Goal: Task Accomplishment & Management: Use online tool/utility

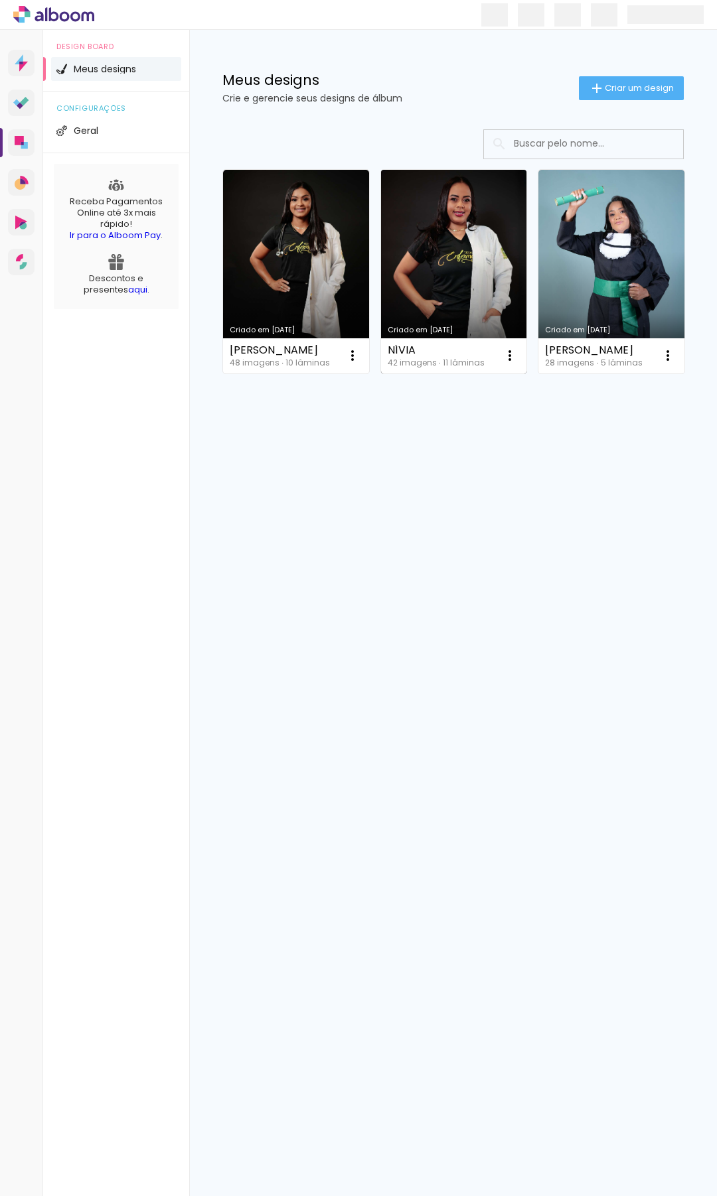
click at [433, 241] on link "Criado em [DATE]" at bounding box center [454, 272] width 146 height 204
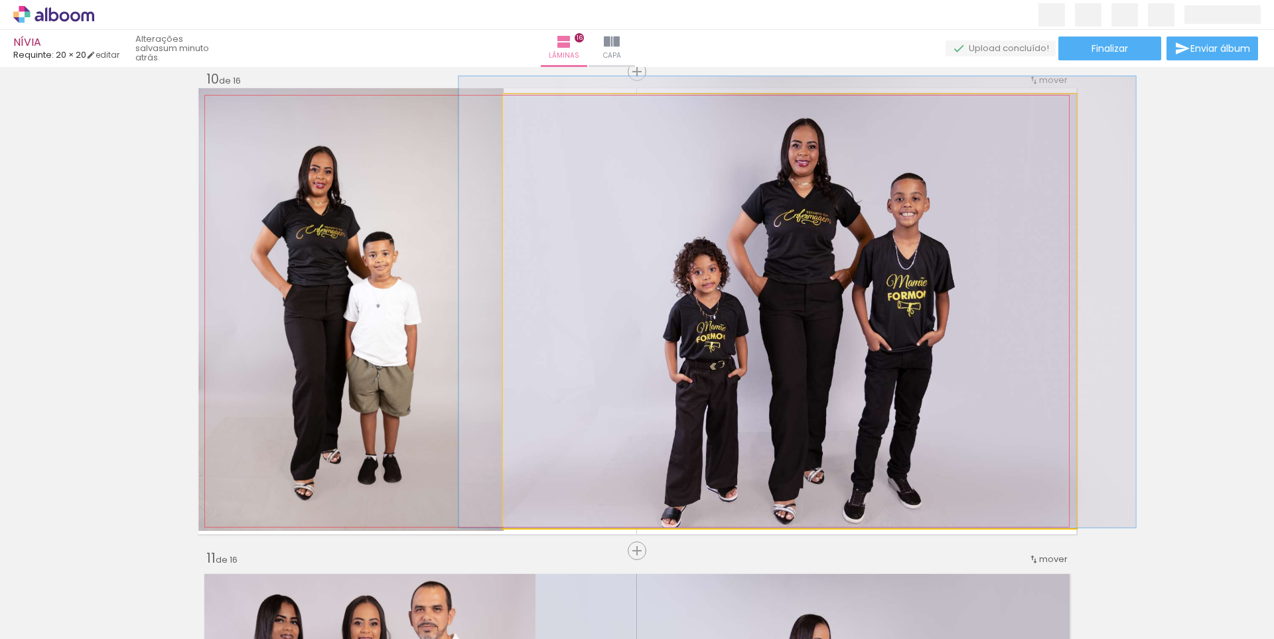
type paper-slider "104"
click at [533, 109] on div at bounding box center [536, 108] width 12 height 12
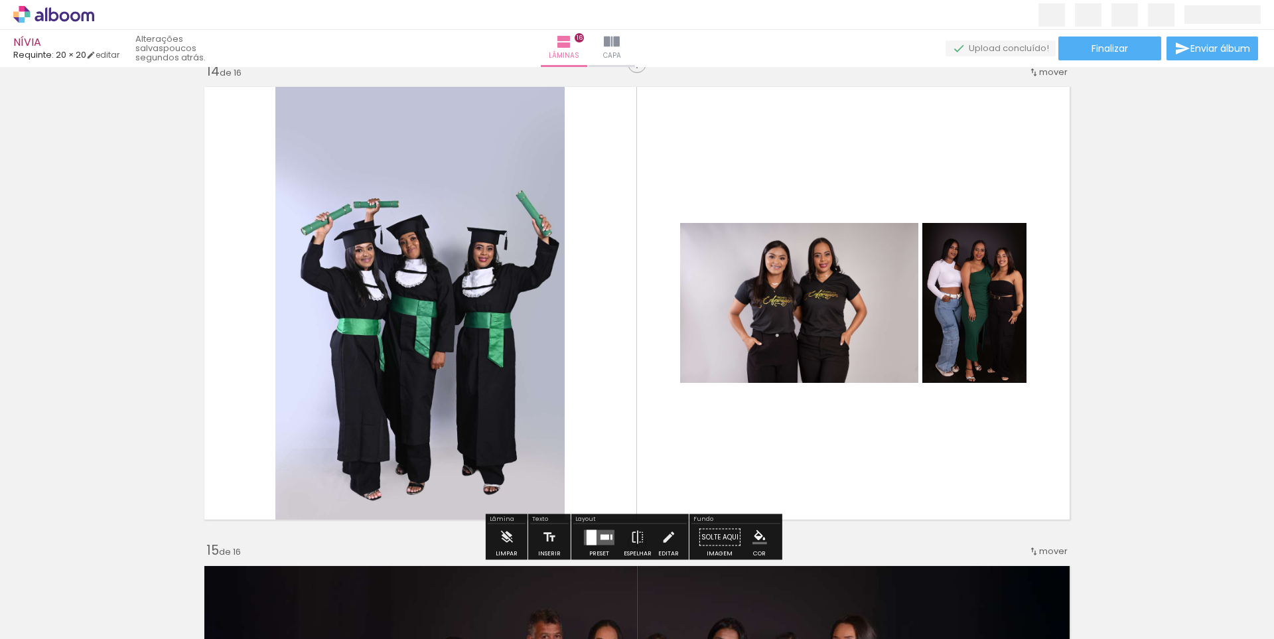
scroll to position [6320, 0]
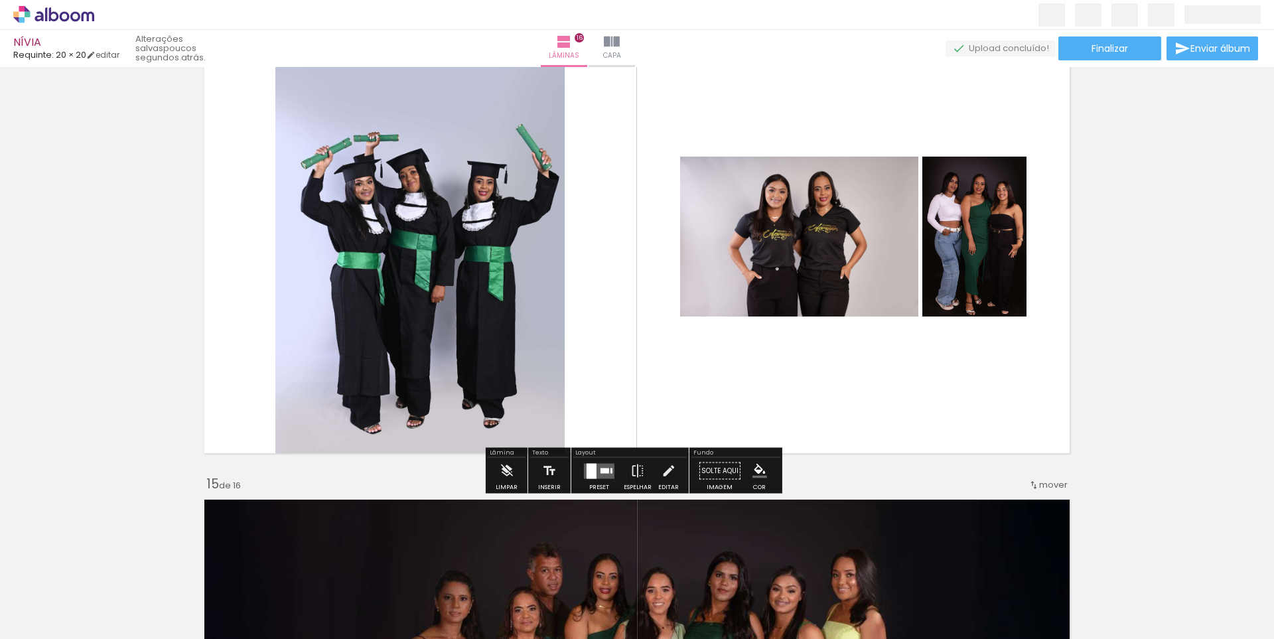
click at [598, 474] on quentale-layouter at bounding box center [599, 470] width 31 height 15
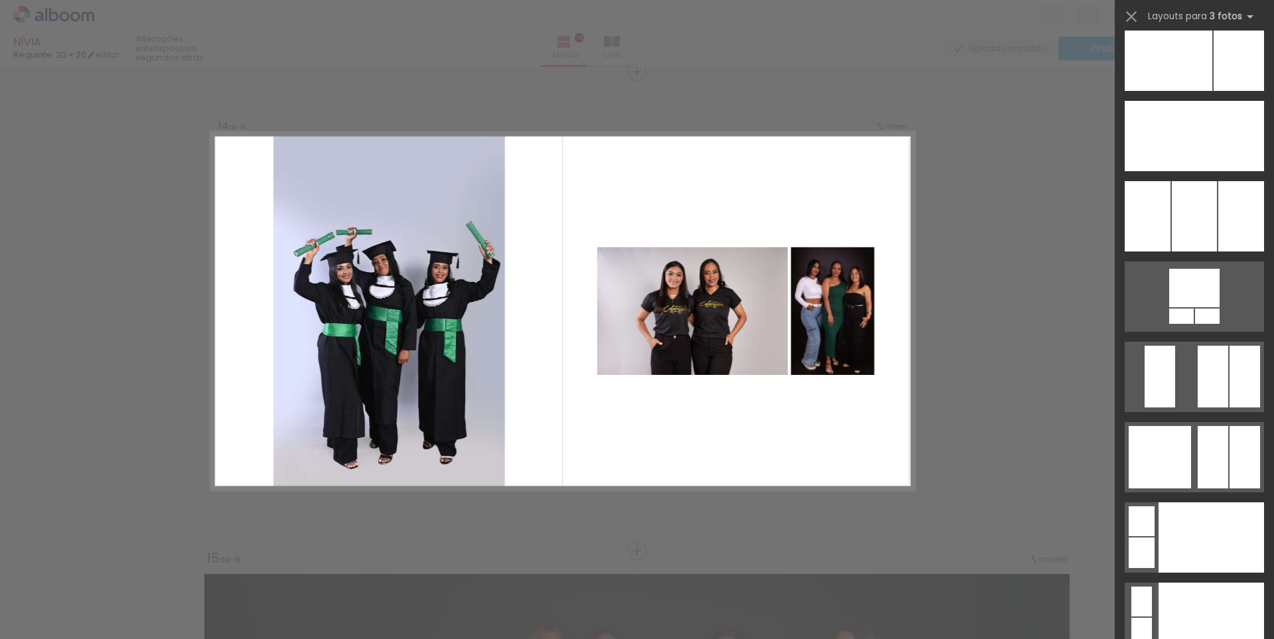
scroll to position [10119, 0]
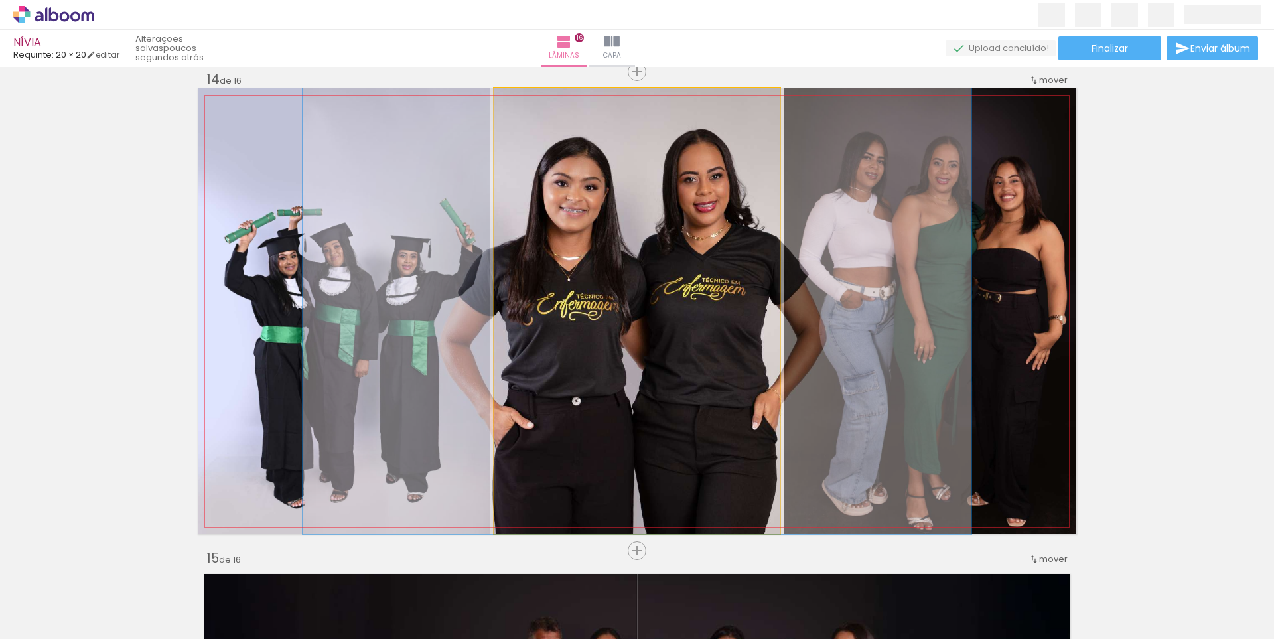
click at [715, 328] on quentale-photo at bounding box center [636, 311] width 285 height 446
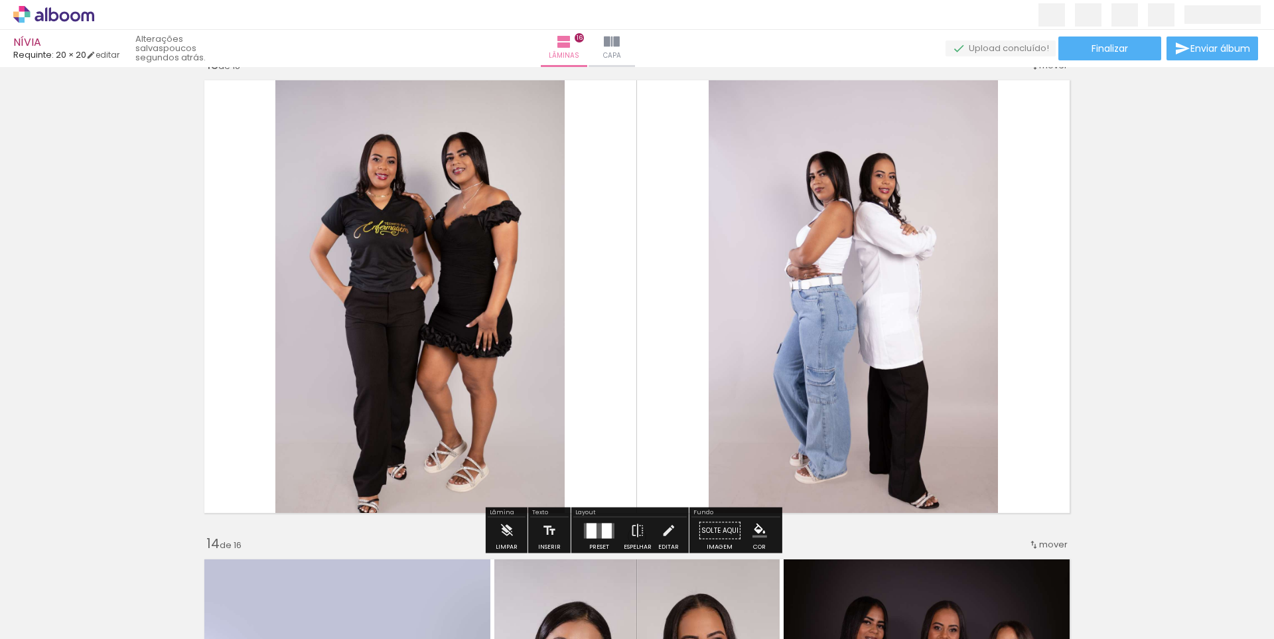
scroll to position [5980, 0]
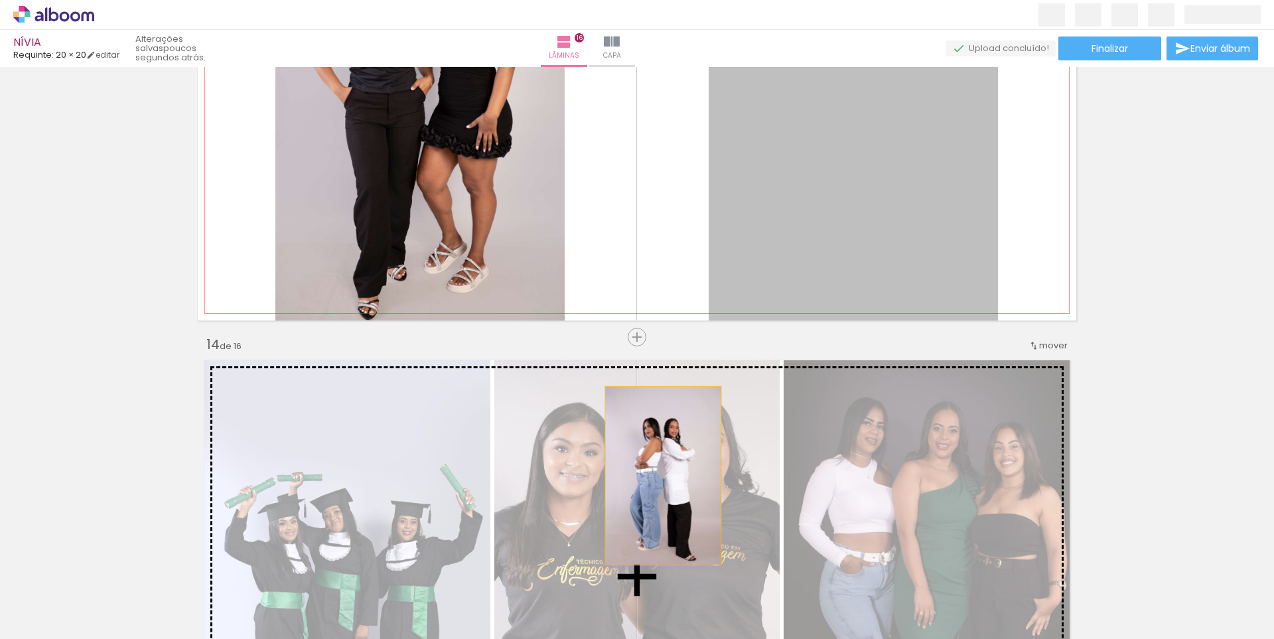
drag, startPoint x: 877, startPoint y: 205, endPoint x: 658, endPoint y: 476, distance: 348.2
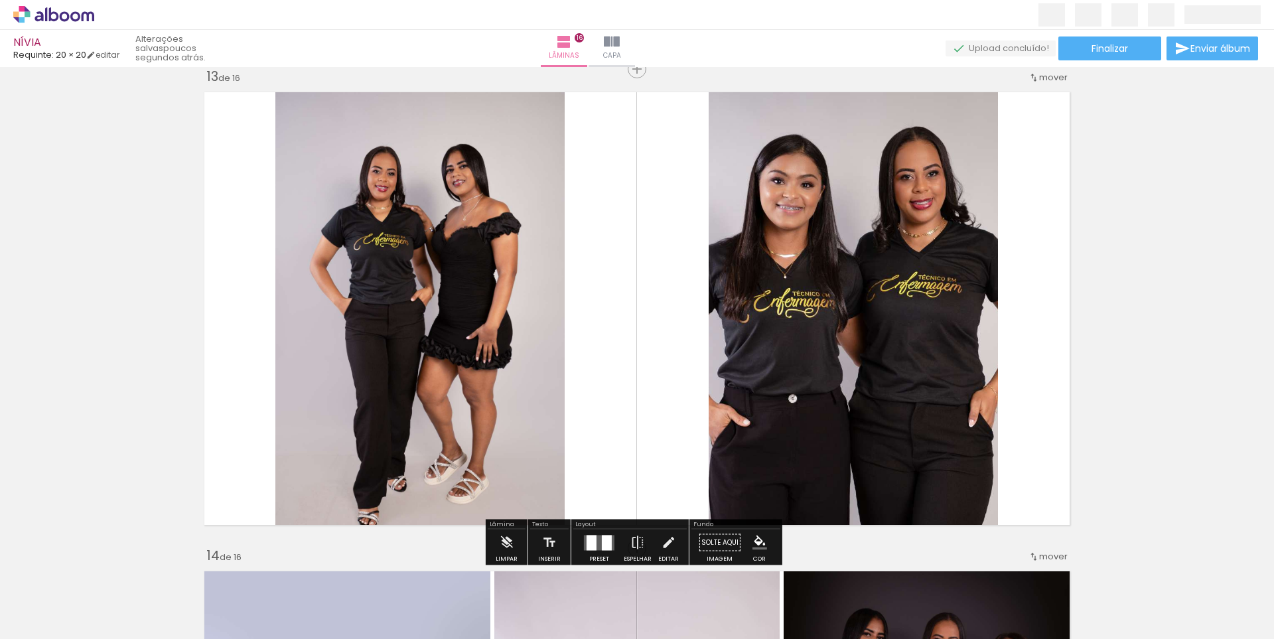
scroll to position [5715, 0]
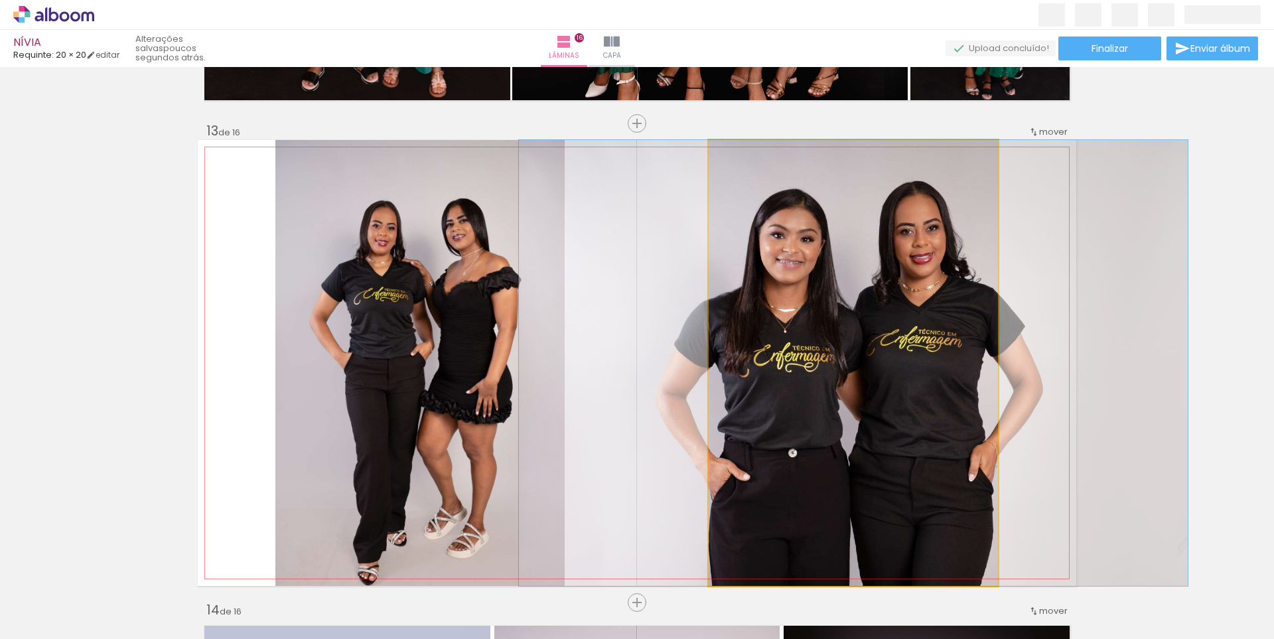
drag, startPoint x: 735, startPoint y: 151, endPoint x: 686, endPoint y: 168, distance: 51.2
type paper-slider "100"
click at [709, 168] on quentale-photo at bounding box center [853, 363] width 289 height 446
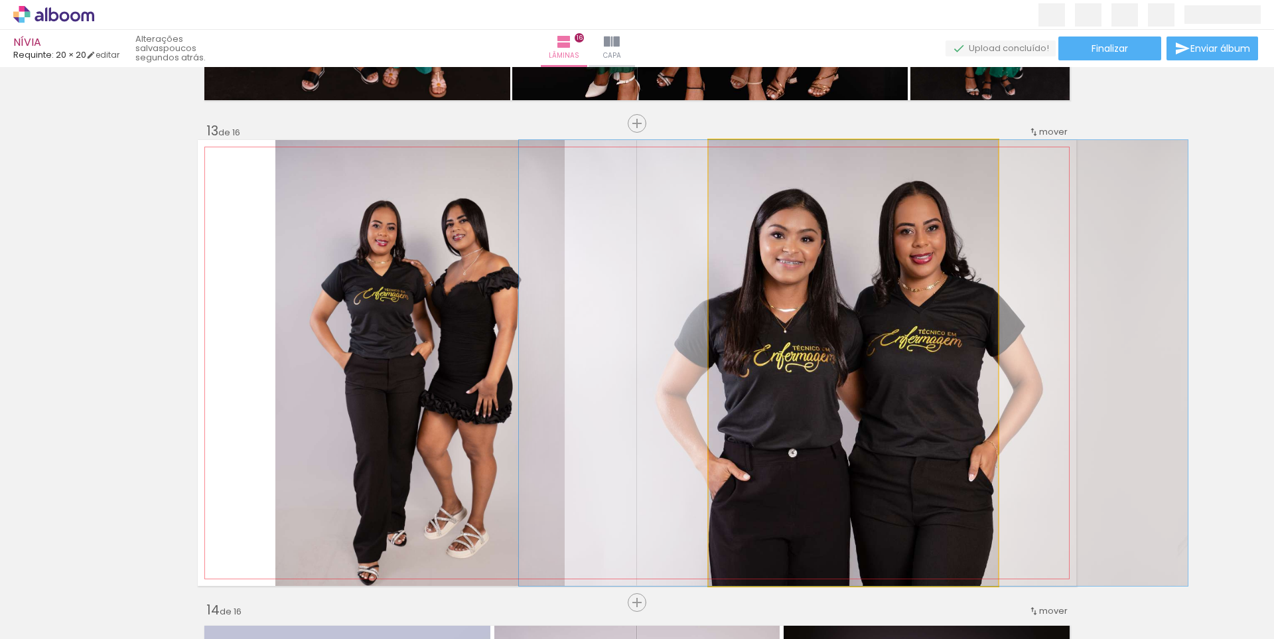
click at [775, 341] on quentale-photo at bounding box center [853, 363] width 289 height 446
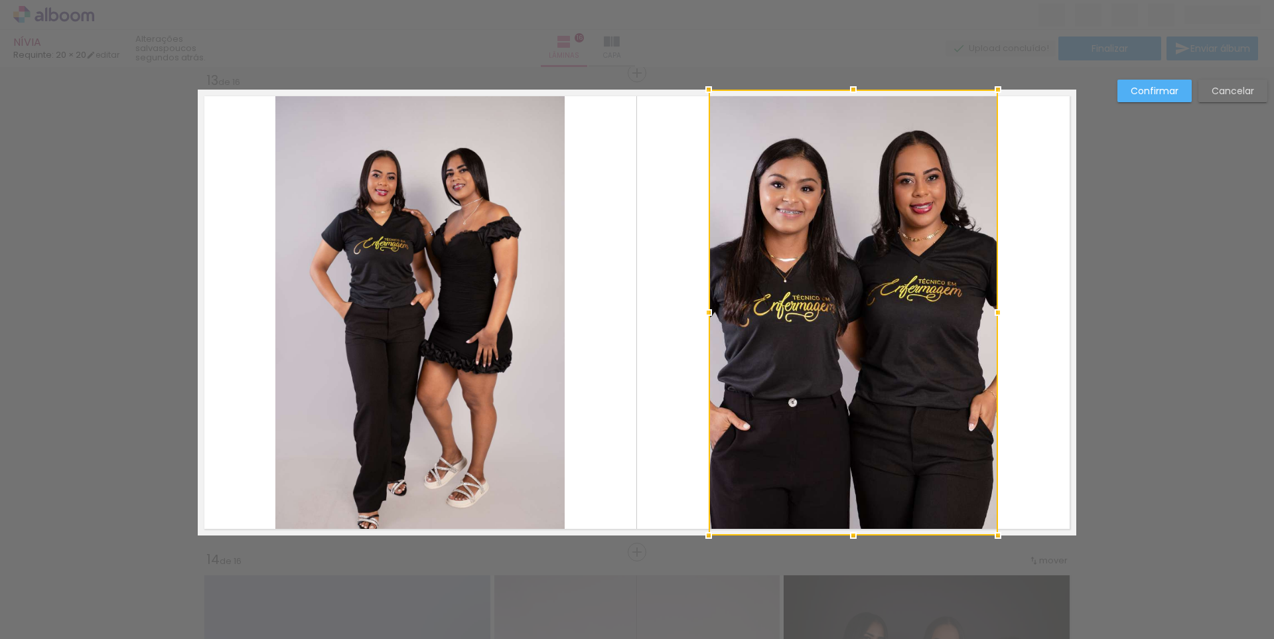
scroll to position [5766, 0]
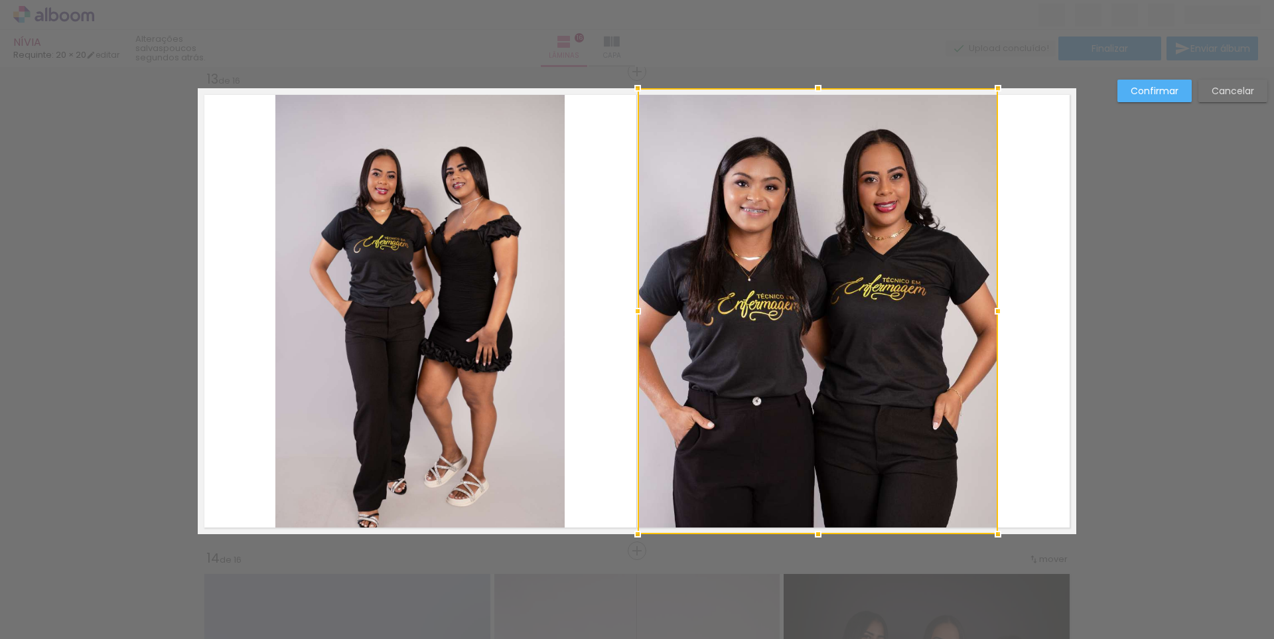
drag, startPoint x: 703, startPoint y: 309, endPoint x: 632, endPoint y: 317, distance: 71.4
click at [632, 317] on div at bounding box center [637, 311] width 27 height 27
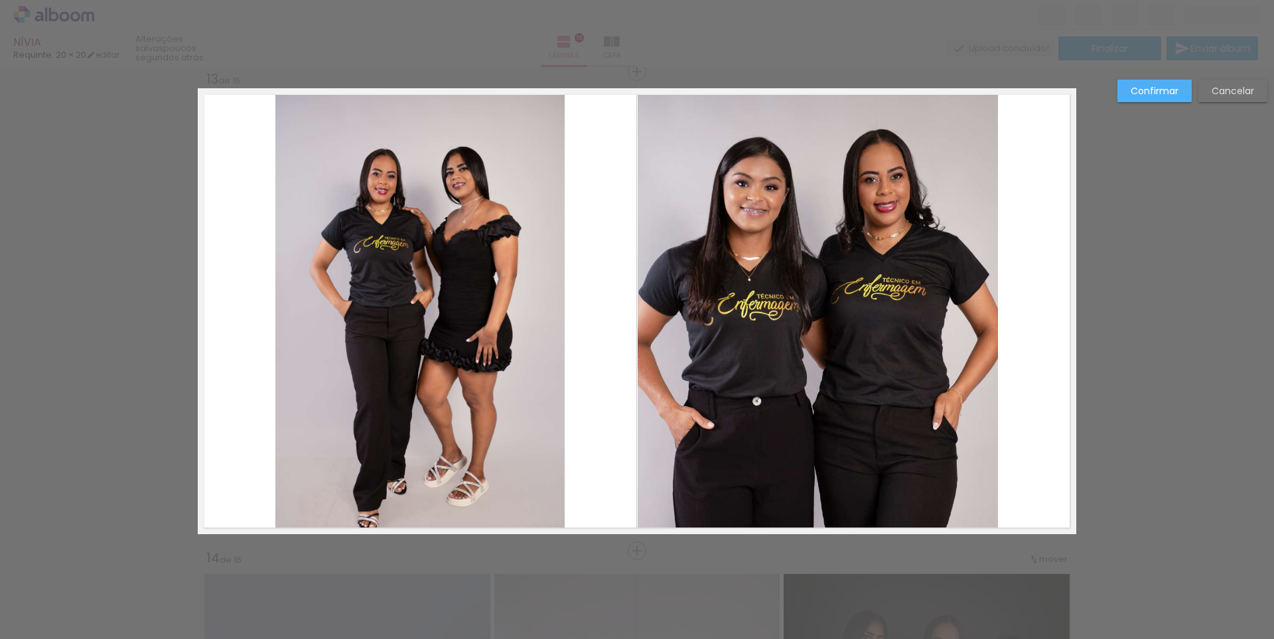
click at [973, 317] on quentale-photo at bounding box center [818, 311] width 360 height 446
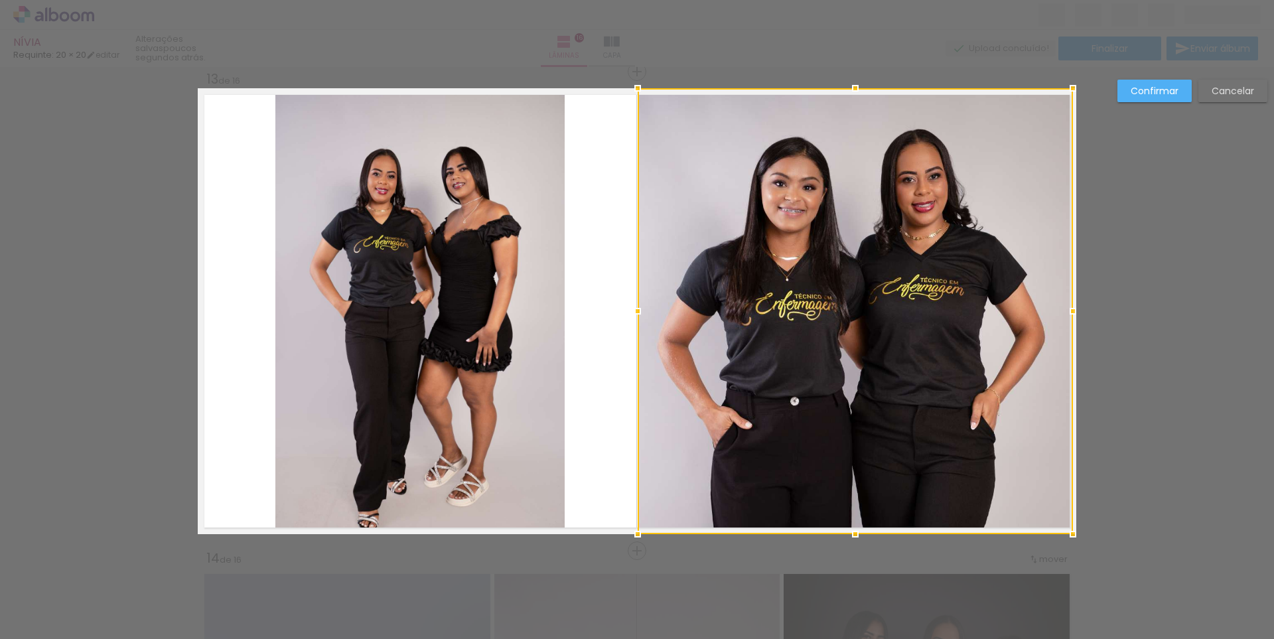
drag, startPoint x: 996, startPoint y: 313, endPoint x: 1068, endPoint y: 320, distance: 72.6
click at [1068, 320] on div at bounding box center [1073, 311] width 27 height 27
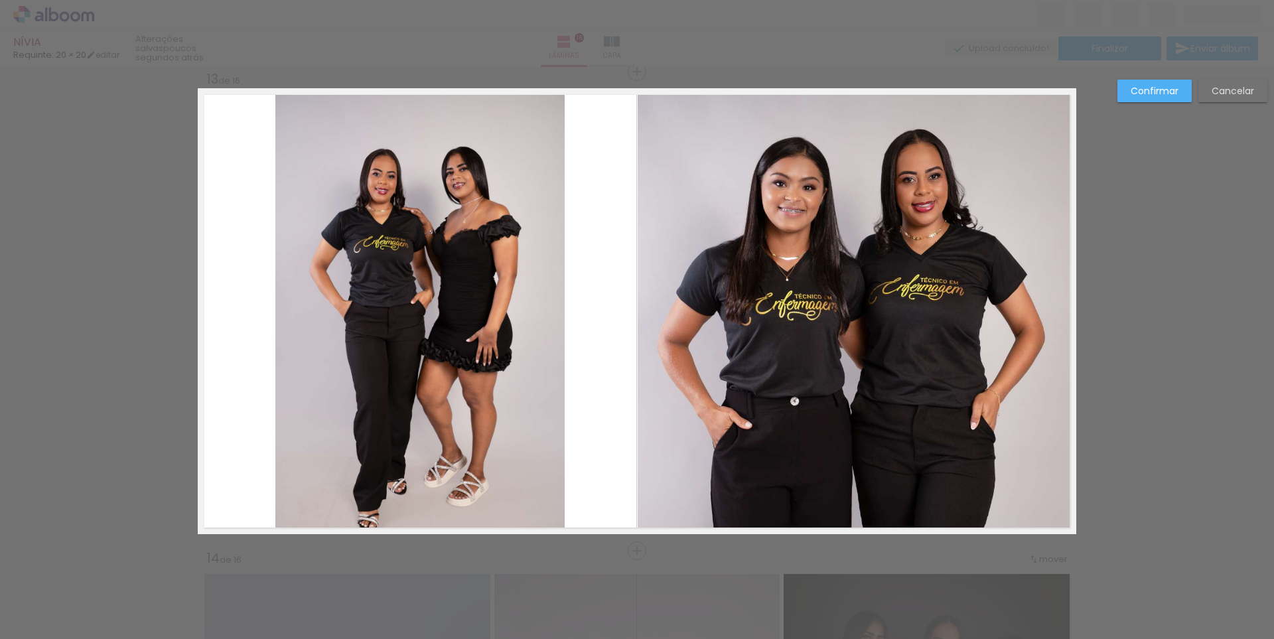
click at [672, 253] on quentale-photo at bounding box center [856, 311] width 436 height 446
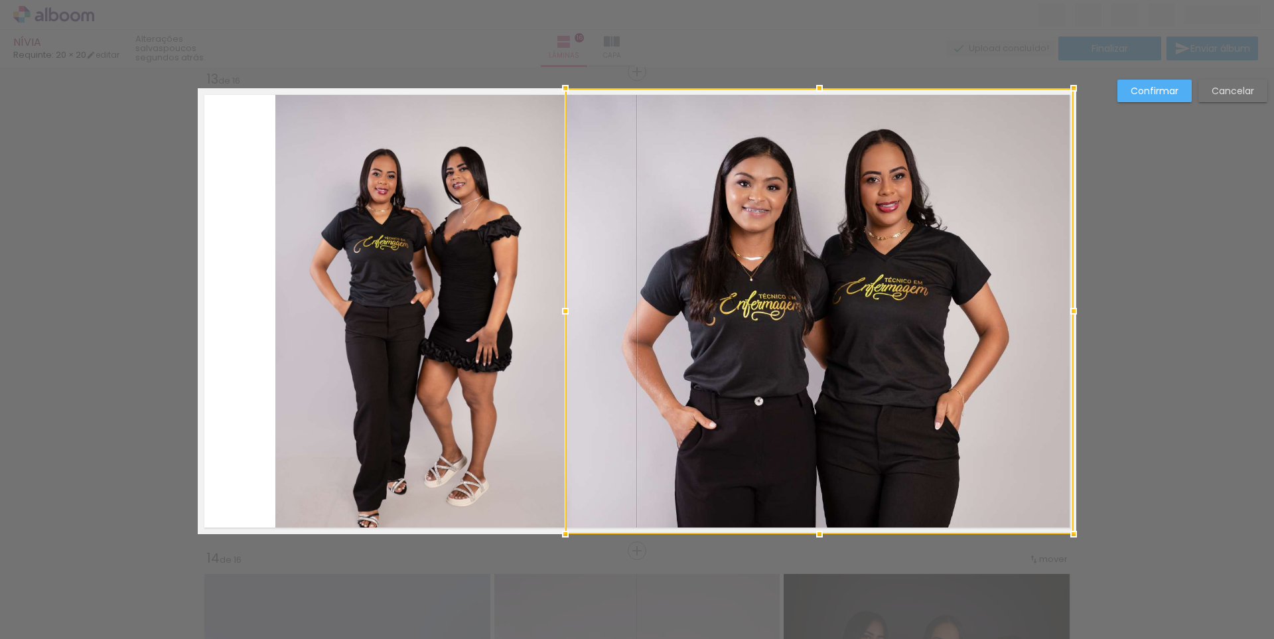
drag, startPoint x: 633, startPoint y: 310, endPoint x: 563, endPoint y: 324, distance: 71.1
click at [563, 324] on div at bounding box center [565, 311] width 27 height 27
click at [371, 290] on quentale-photo at bounding box center [419, 311] width 289 height 446
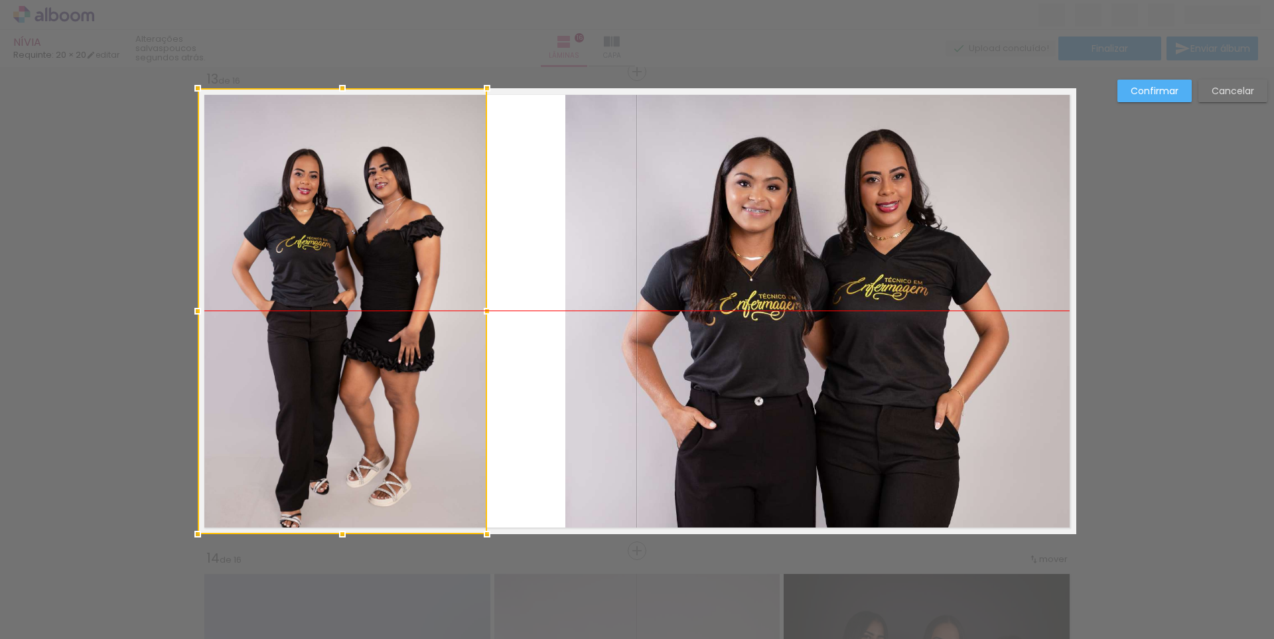
drag, startPoint x: 371, startPoint y: 290, endPoint x: 293, endPoint y: 297, distance: 78.0
click at [293, 297] on div at bounding box center [342, 311] width 289 height 446
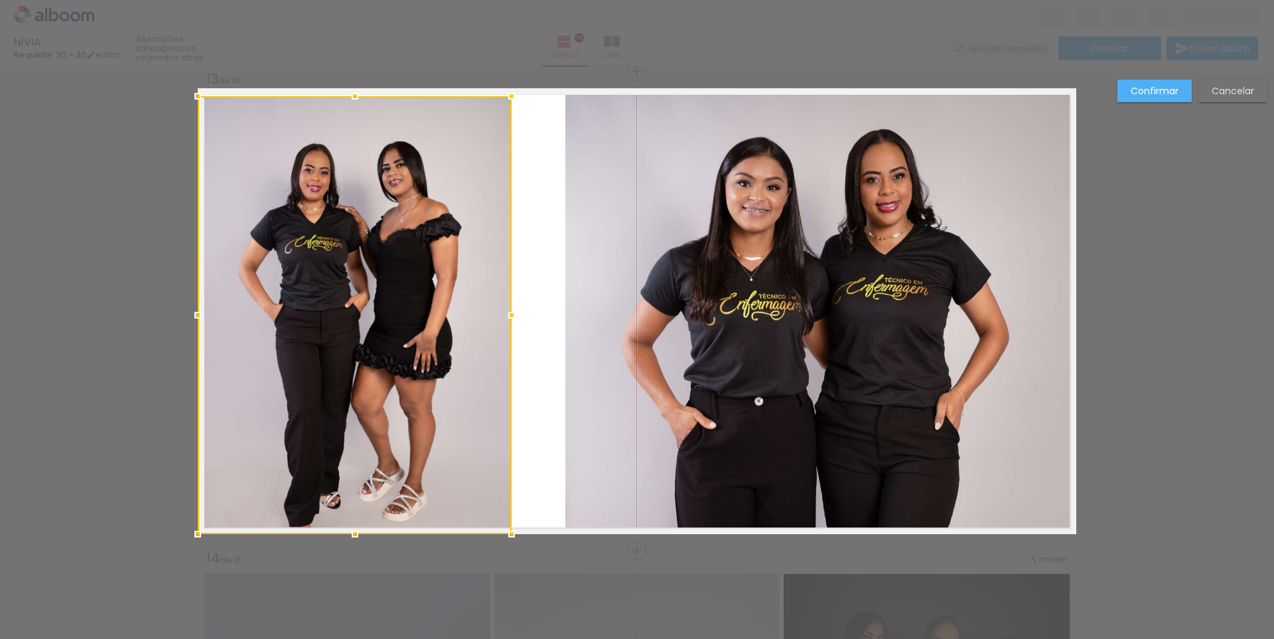
drag, startPoint x: 485, startPoint y: 88, endPoint x: 510, endPoint y: 67, distance: 32.0
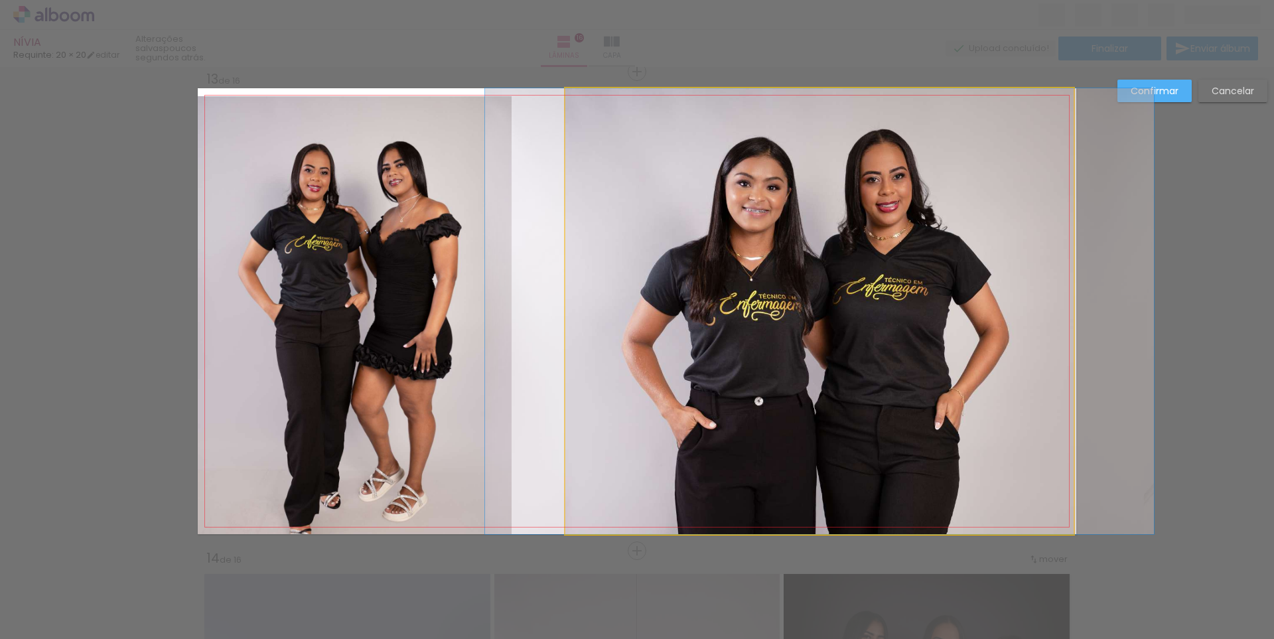
click at [644, 243] on quentale-photo at bounding box center [819, 311] width 508 height 446
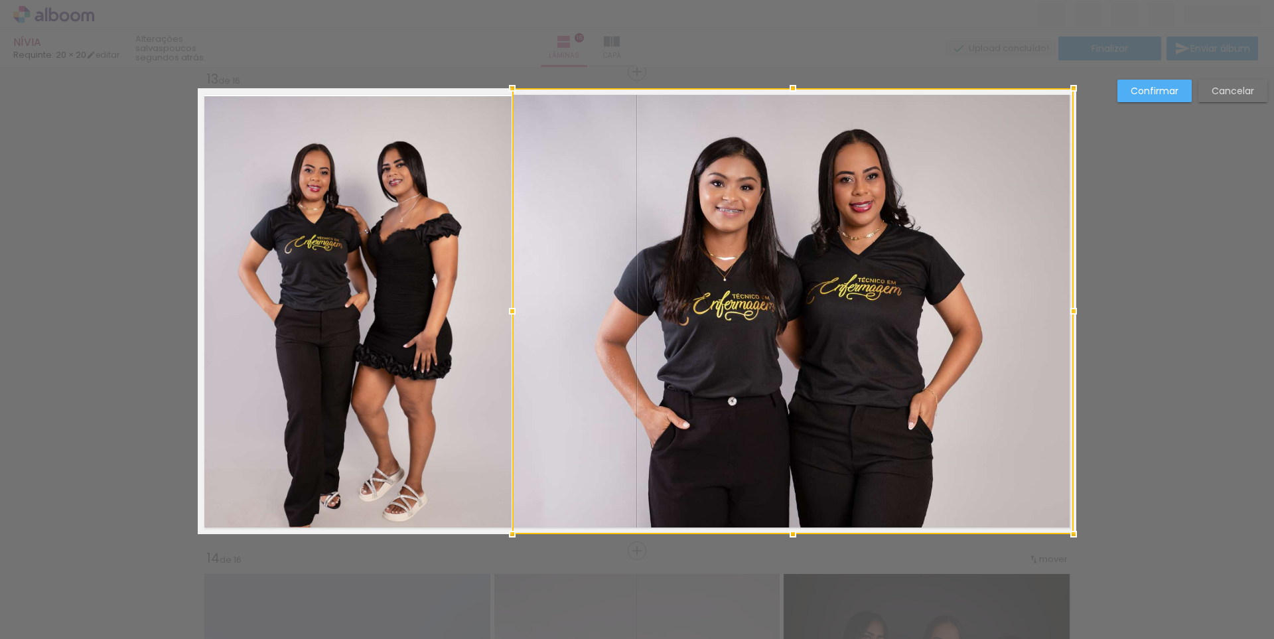
drag, startPoint x: 560, startPoint y: 311, endPoint x: 507, endPoint y: 317, distance: 53.3
click at [507, 317] on div at bounding box center [512, 311] width 27 height 27
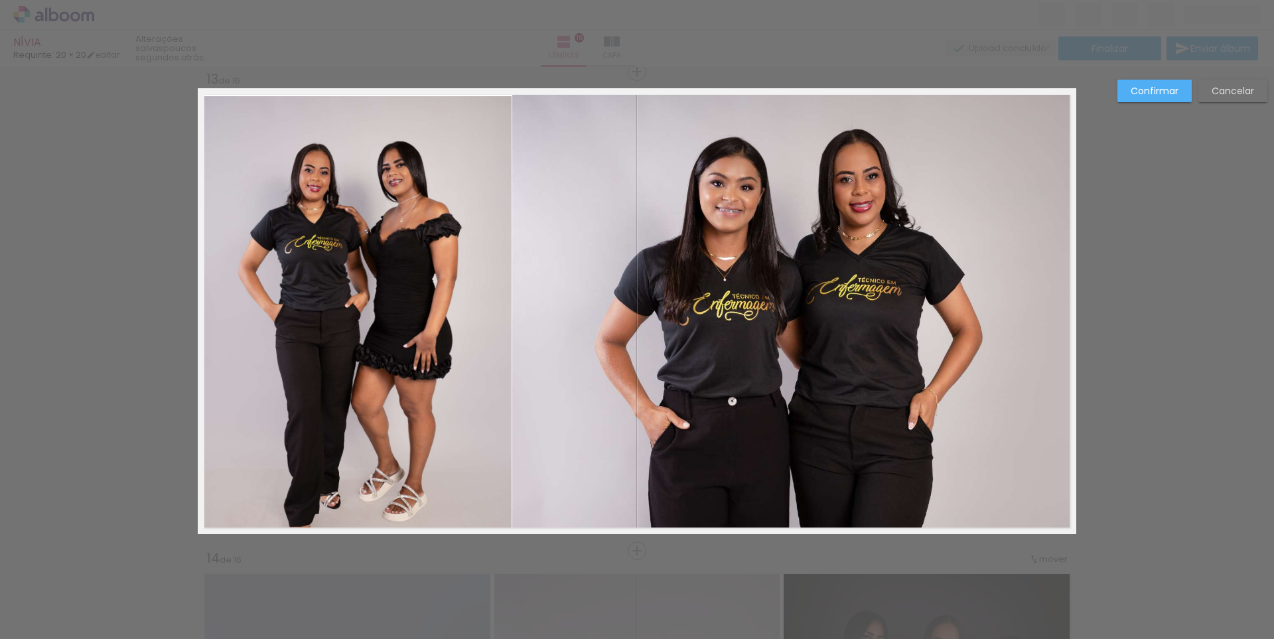
click at [488, 213] on quentale-photo at bounding box center [355, 315] width 314 height 438
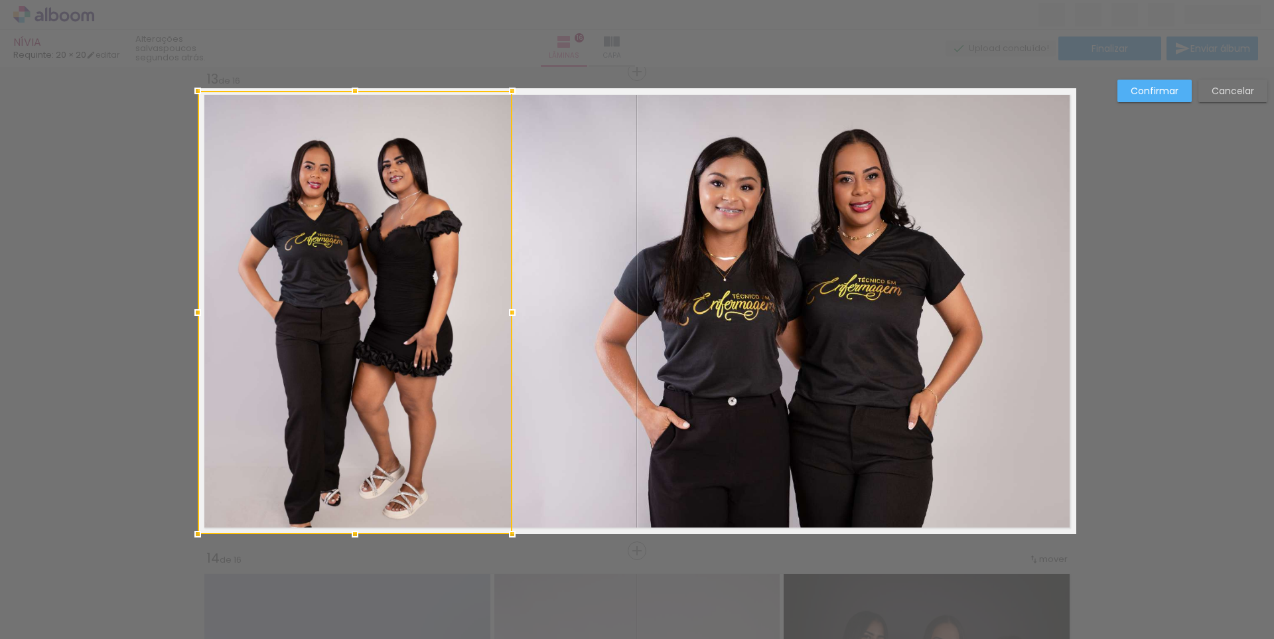
click at [509, 88] on div at bounding box center [512, 91] width 27 height 27
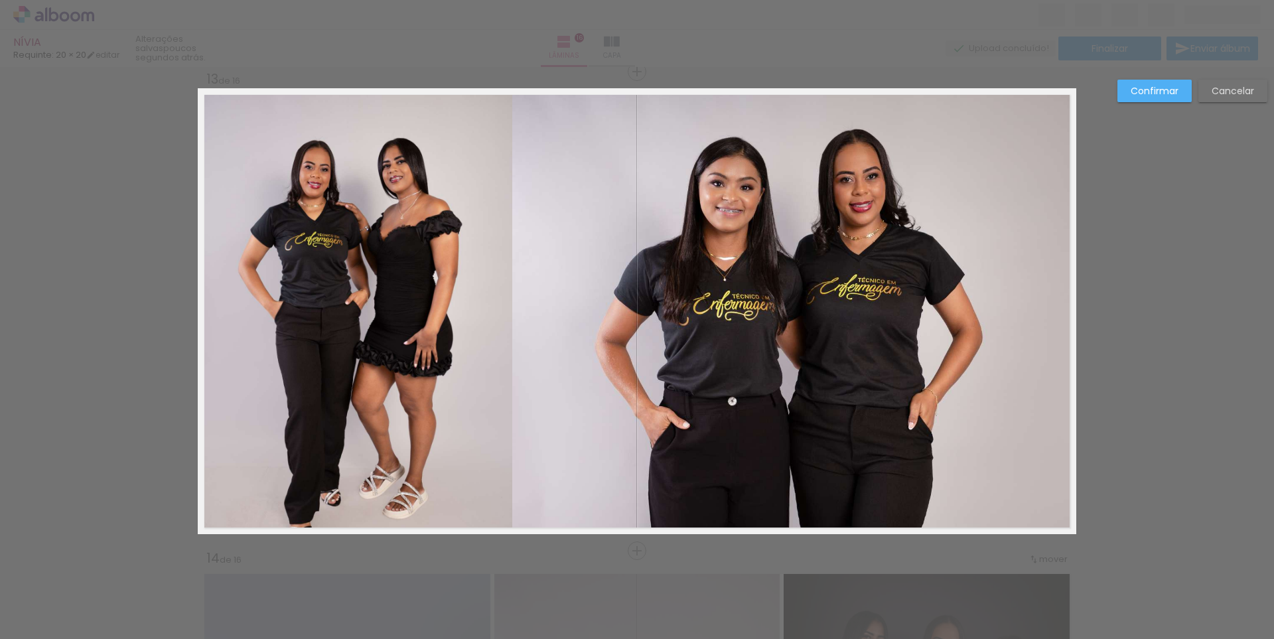
click at [488, 471] on quentale-photo at bounding box center [355, 312] width 315 height 443
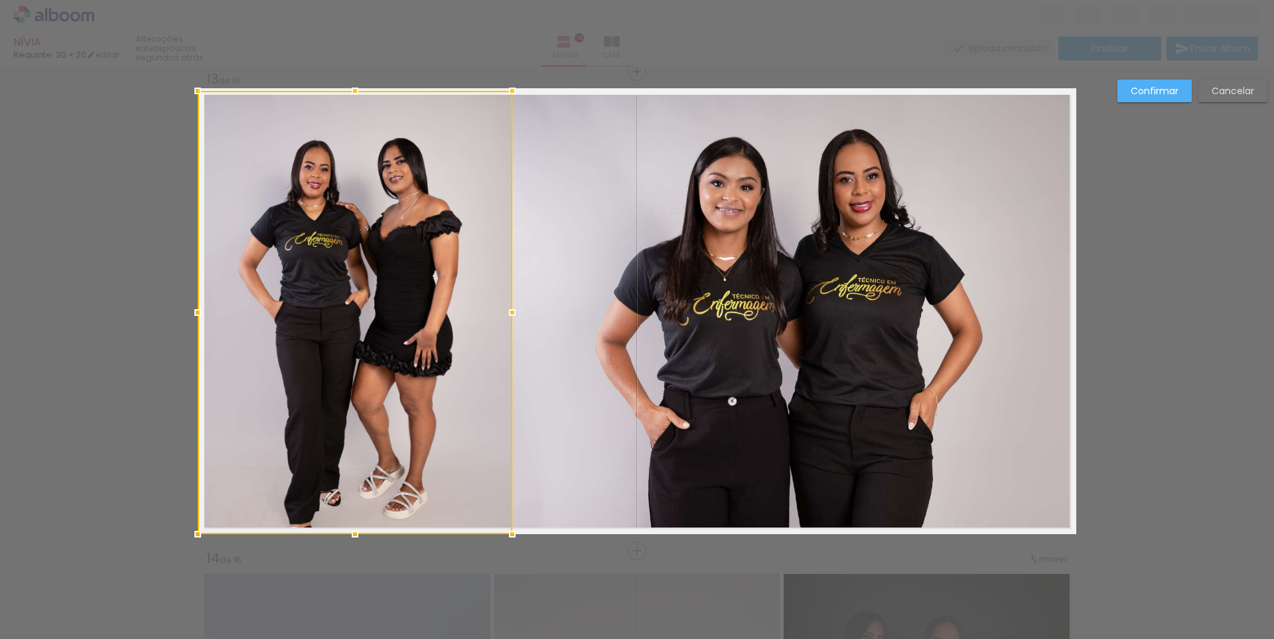
click at [1150, 83] on paper-button "Confirmar" at bounding box center [1154, 91] width 74 height 23
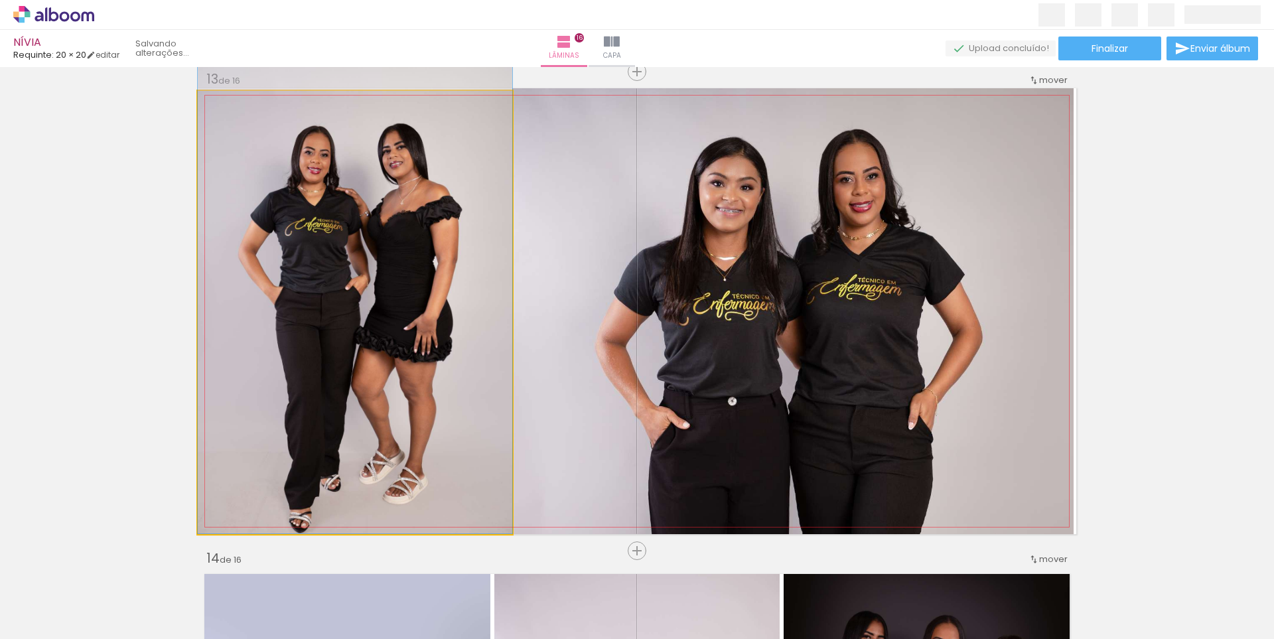
drag, startPoint x: 384, startPoint y: 303, endPoint x: 386, endPoint y: 263, distance: 39.2
drag, startPoint x: 350, startPoint y: 311, endPoint x: 354, endPoint y: 299, distance: 13.0
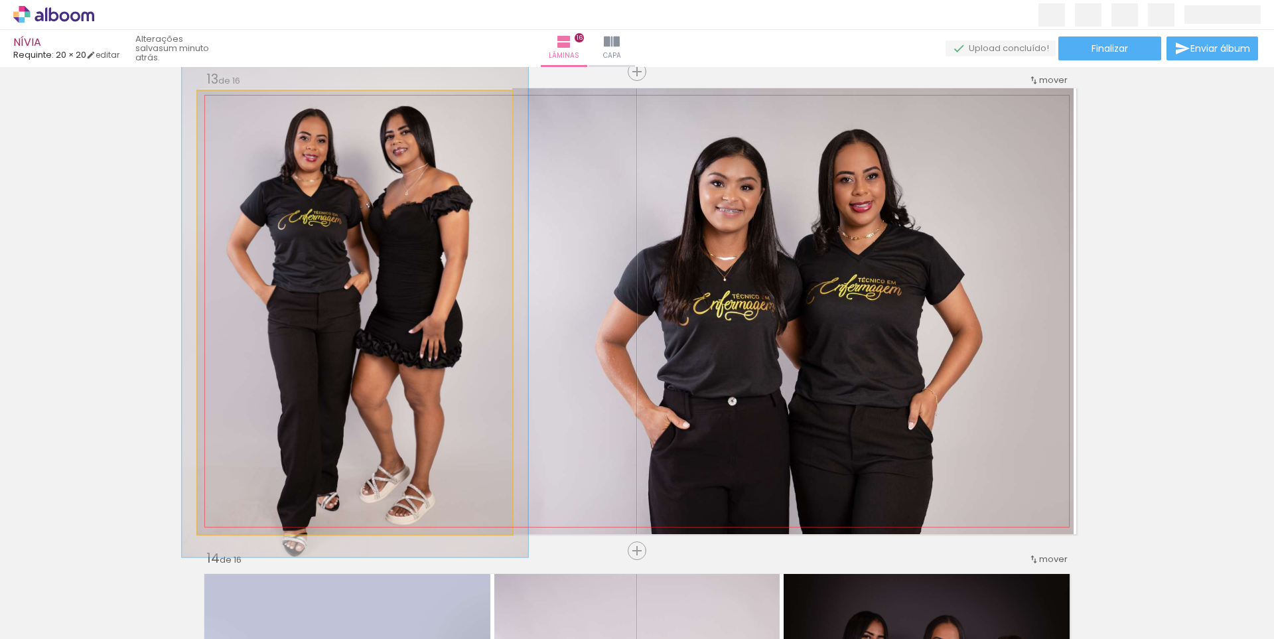
click at [232, 107] on div at bounding box center [233, 104] width 21 height 21
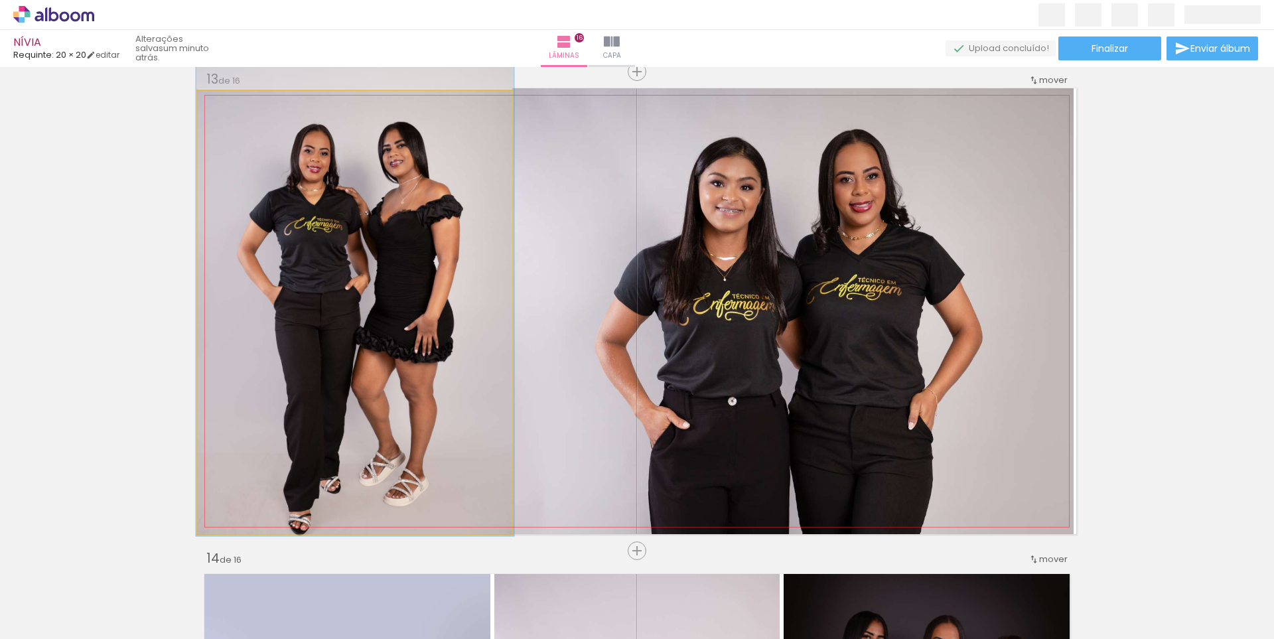
click at [224, 105] on div at bounding box center [230, 105] width 12 height 12
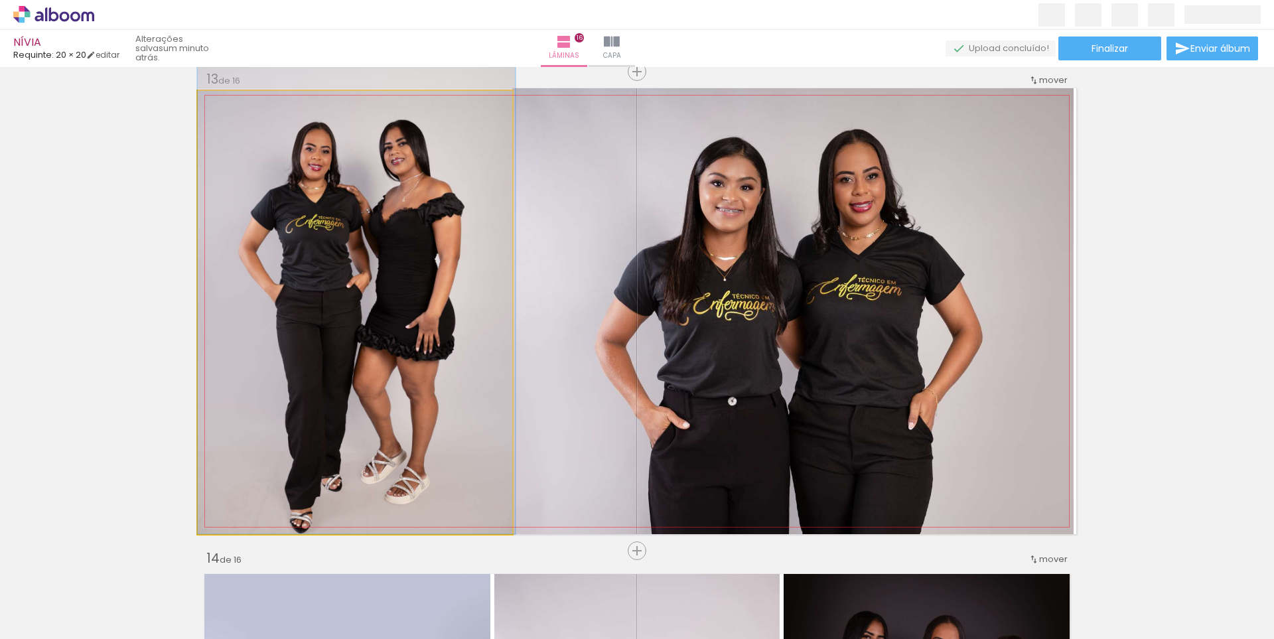
drag, startPoint x: 346, startPoint y: 307, endPoint x: 348, endPoint y: 293, distance: 13.4
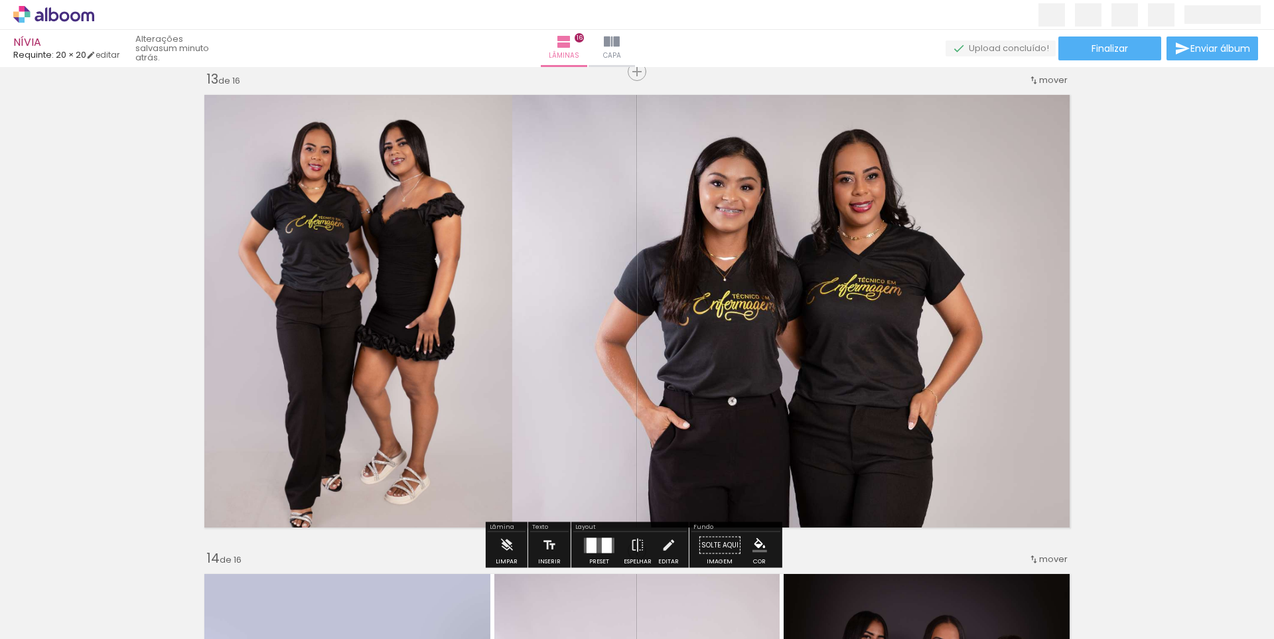
click at [551, 378] on quentale-photo at bounding box center [792, 311] width 561 height 446
click at [526, 351] on quentale-photo at bounding box center [792, 311] width 561 height 446
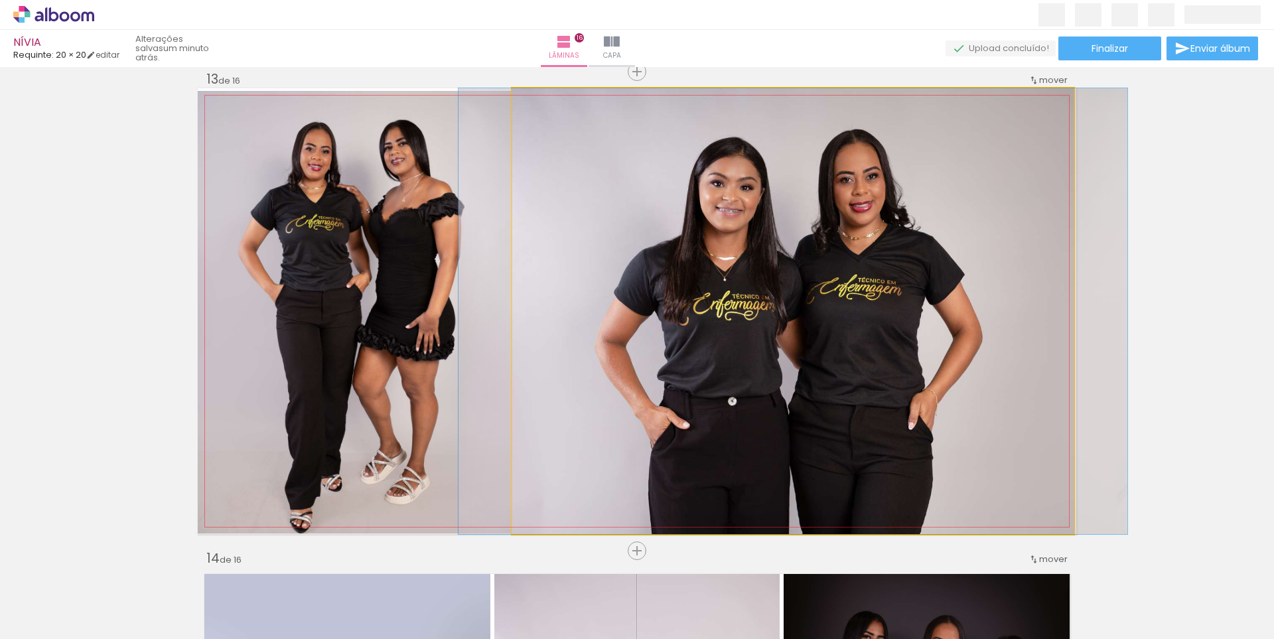
click at [520, 346] on quentale-photo at bounding box center [792, 311] width 561 height 446
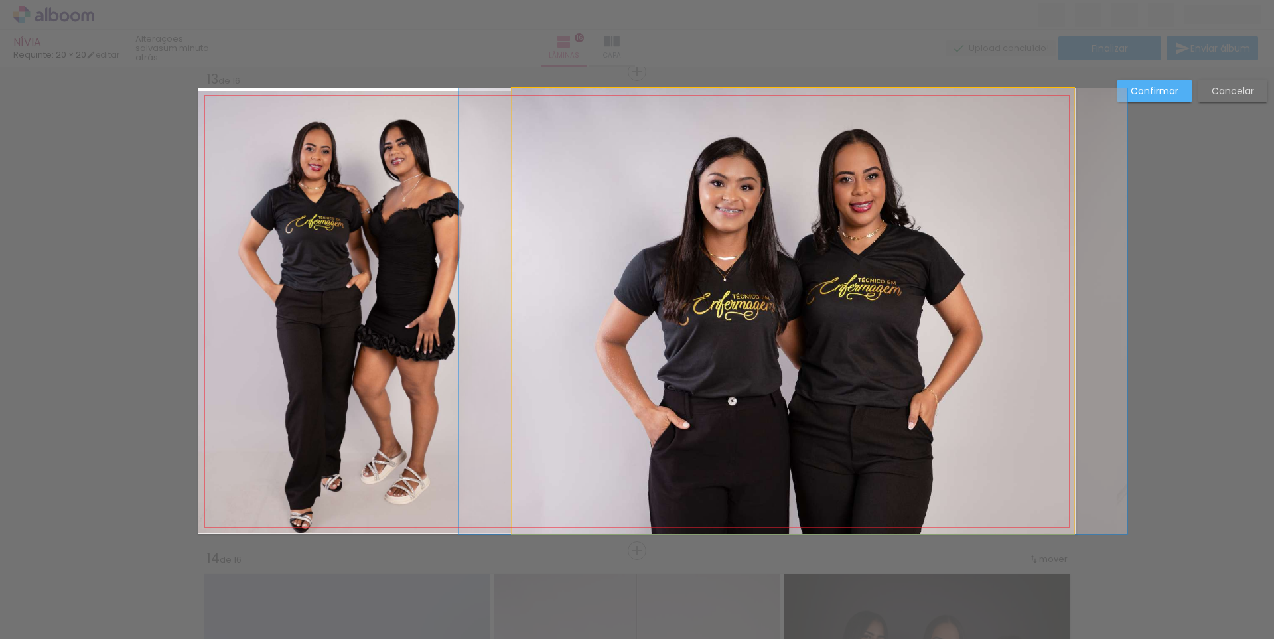
drag, startPoint x: 510, startPoint y: 322, endPoint x: 521, endPoint y: 320, distance: 10.8
click at [513, 321] on quentale-photo at bounding box center [792, 311] width 561 height 446
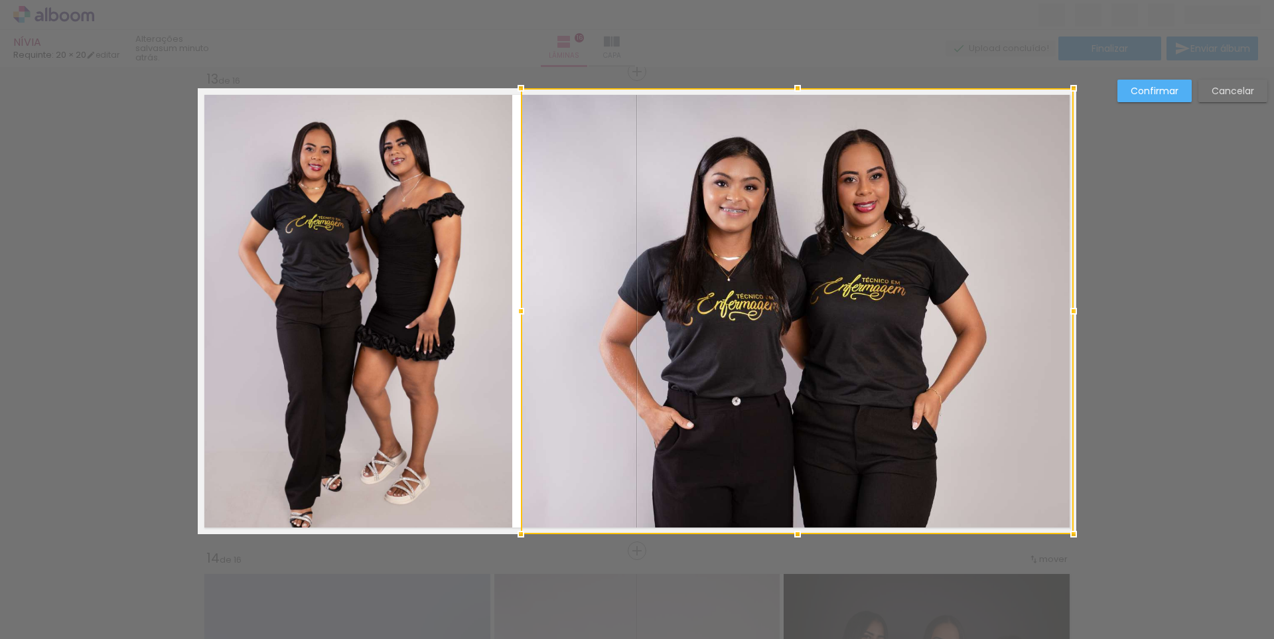
drag, startPoint x: 503, startPoint y: 311, endPoint x: 512, endPoint y: 312, distance: 8.7
click at [512, 312] on div at bounding box center [521, 311] width 27 height 27
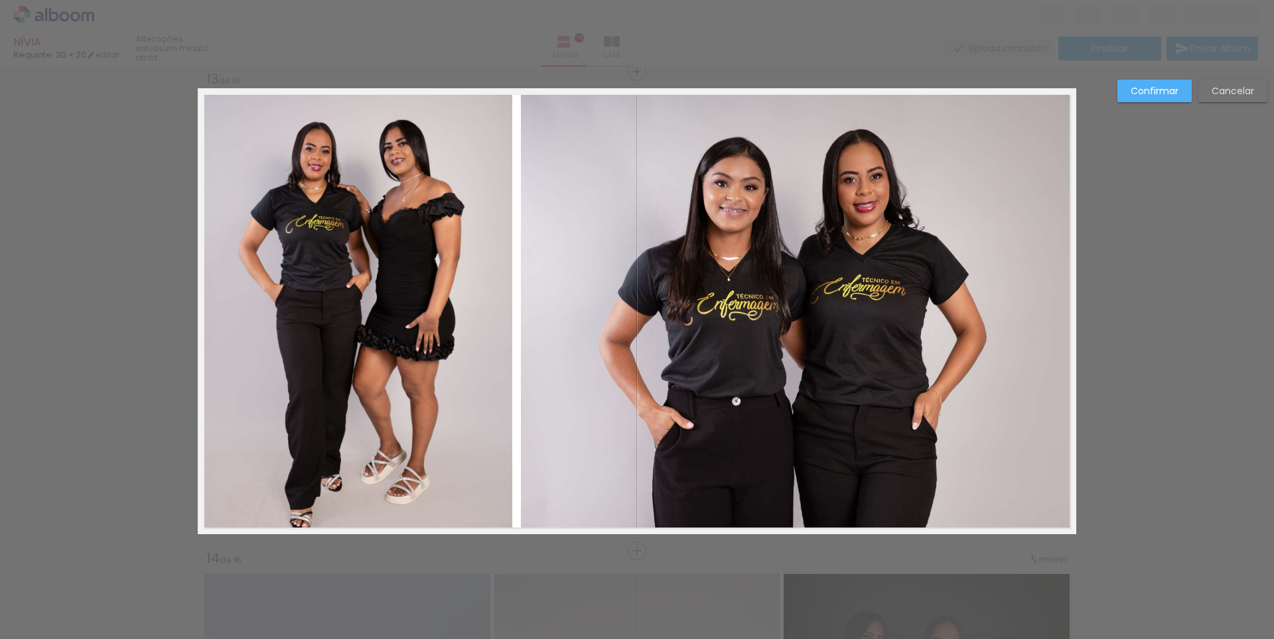
click at [475, 313] on quentale-photo at bounding box center [355, 312] width 315 height 443
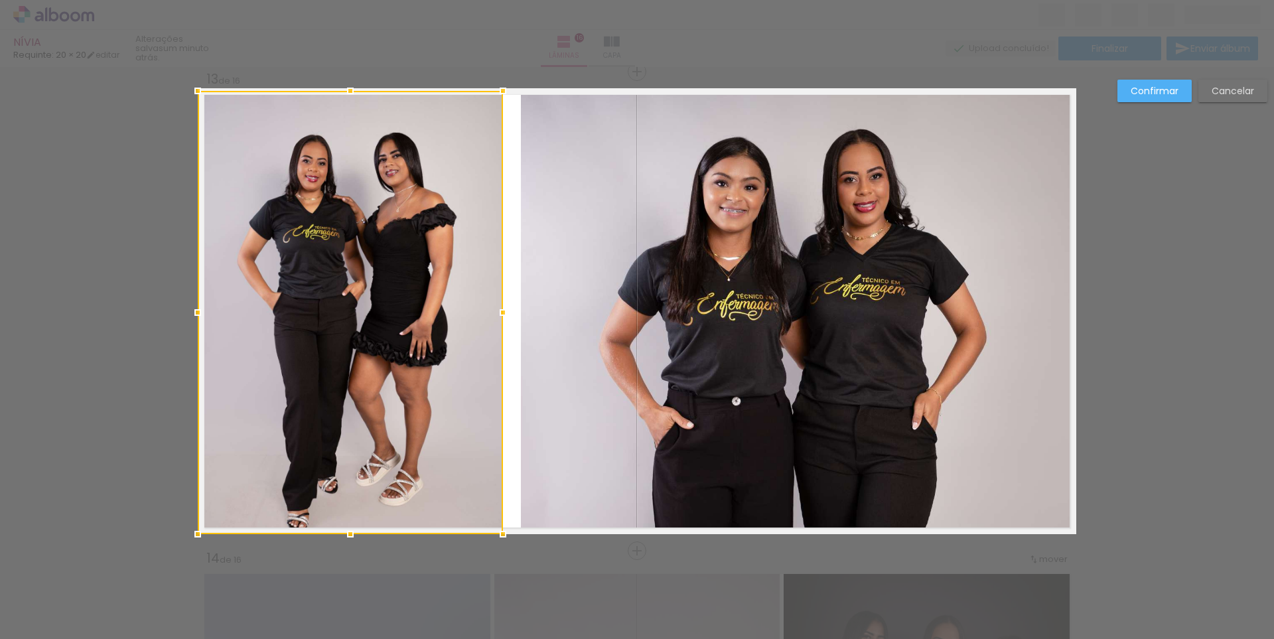
drag, startPoint x: 504, startPoint y: 313, endPoint x: 494, endPoint y: 314, distance: 9.4
click at [494, 314] on div at bounding box center [503, 312] width 27 height 27
click at [547, 313] on quentale-photo at bounding box center [797, 311] width 553 height 446
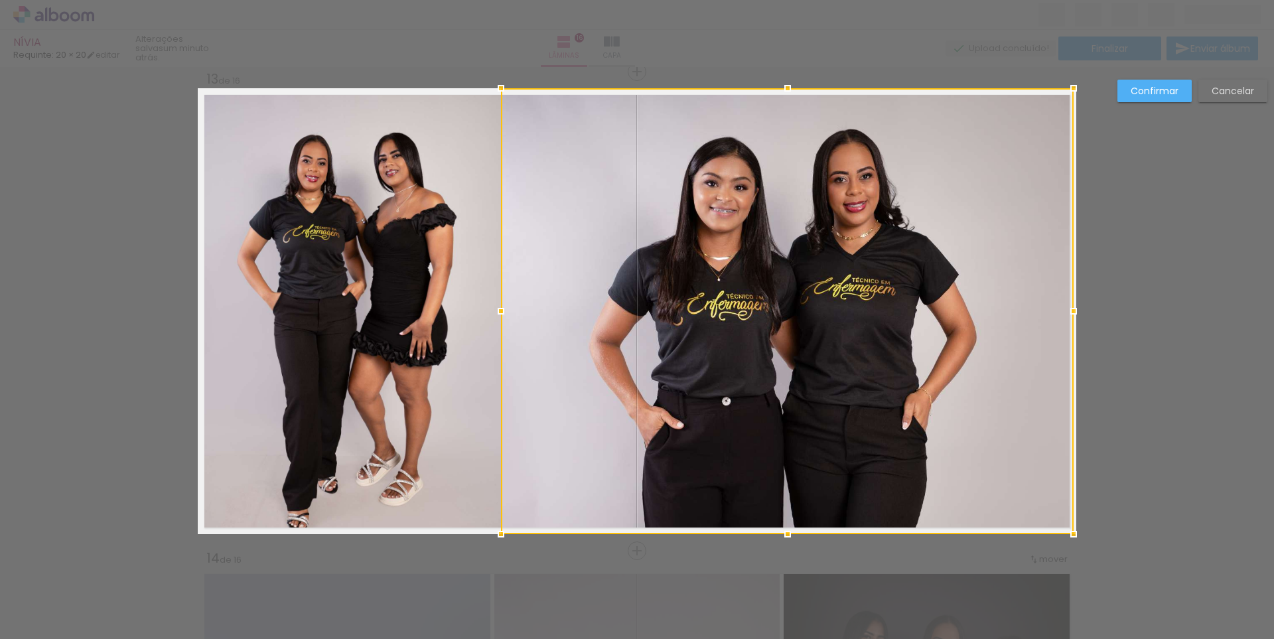
drag, startPoint x: 518, startPoint y: 311, endPoint x: 498, endPoint y: 314, distance: 20.1
click at [498, 314] on div at bounding box center [501, 311] width 27 height 27
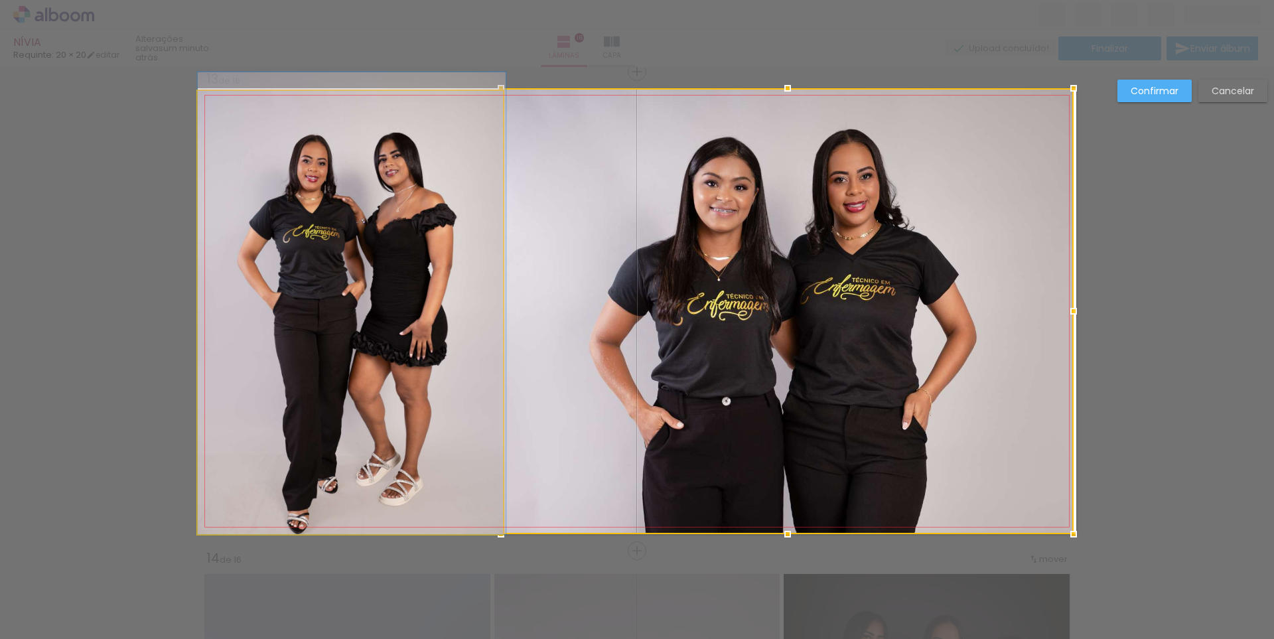
click at [393, 321] on quentale-photo at bounding box center [350, 312] width 305 height 443
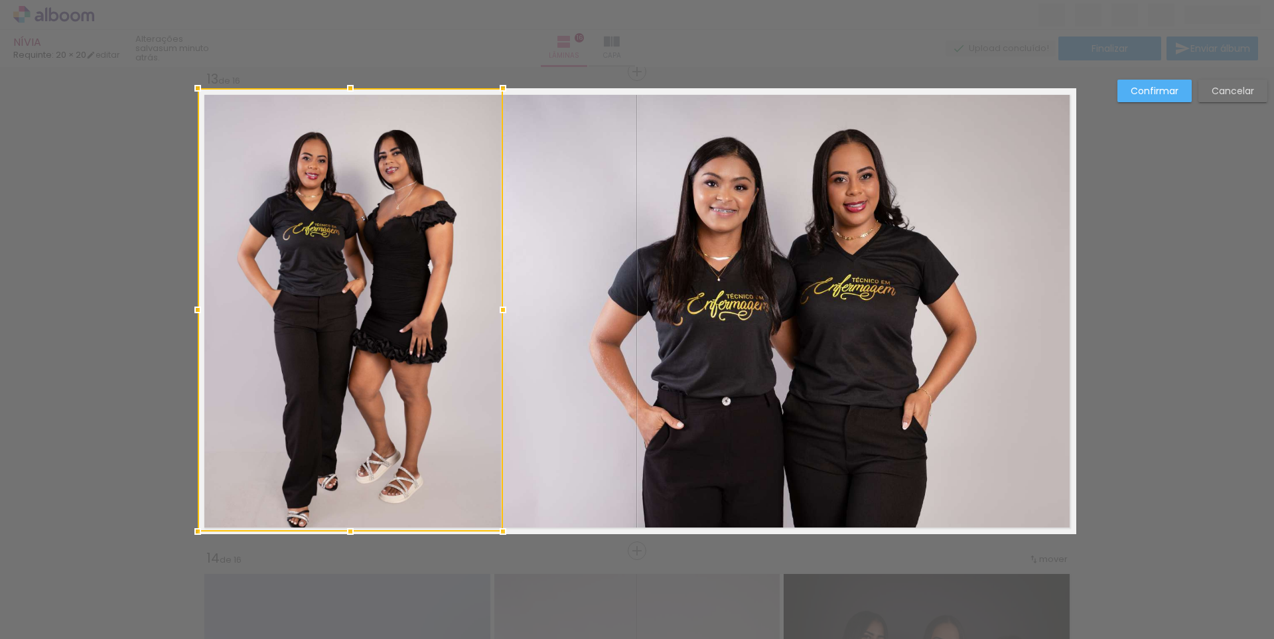
drag, startPoint x: 377, startPoint y: 323, endPoint x: 379, endPoint y: 307, distance: 16.7
click at [379, 307] on div at bounding box center [350, 309] width 305 height 443
click at [480, 311] on div at bounding box center [350, 309] width 305 height 443
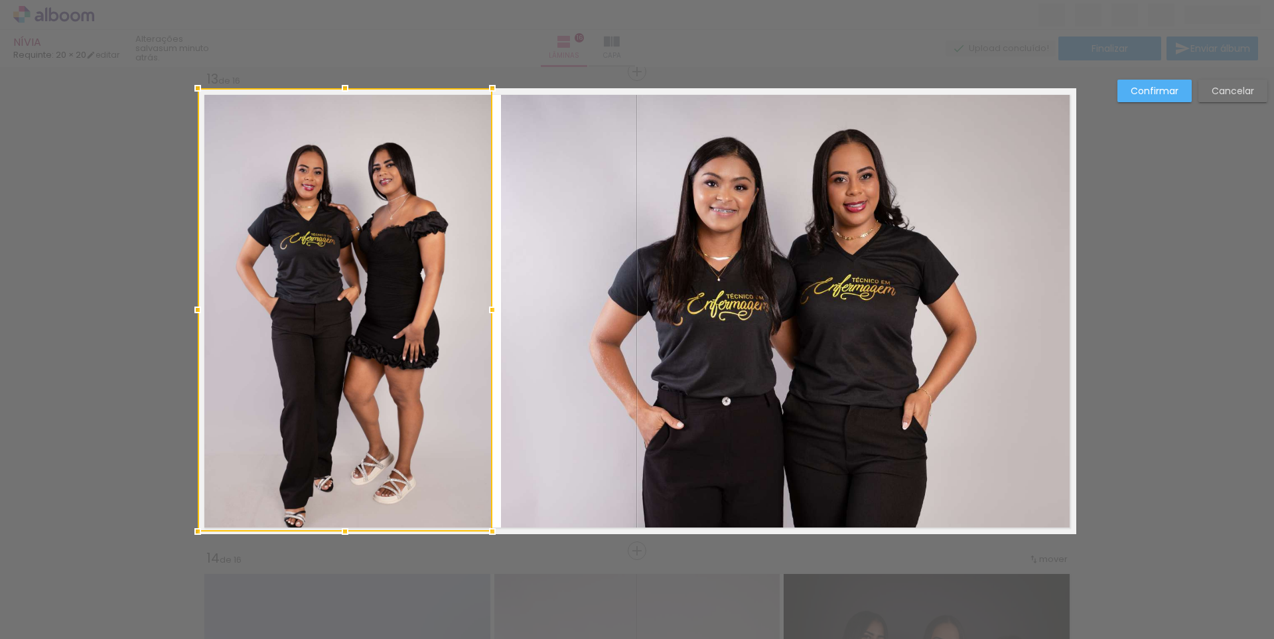
drag, startPoint x: 500, startPoint y: 309, endPoint x: 488, endPoint y: 311, distance: 12.9
click at [488, 311] on div at bounding box center [492, 310] width 27 height 27
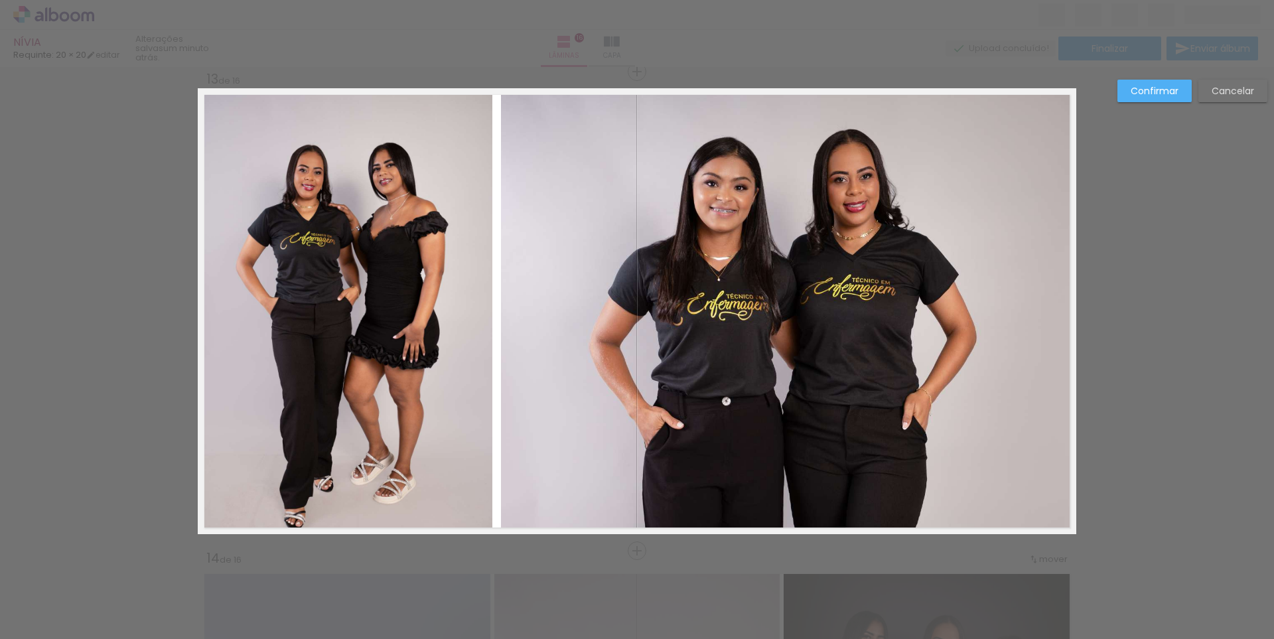
click at [521, 309] on quentale-photo at bounding box center [787, 311] width 573 height 446
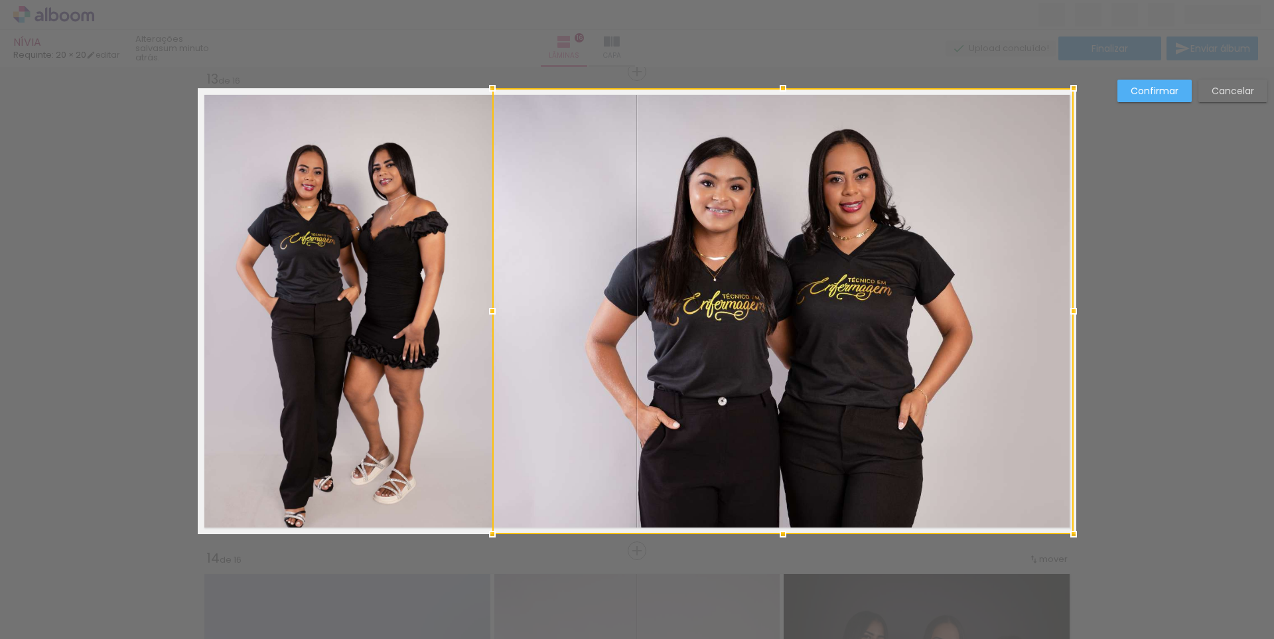
drag, startPoint x: 496, startPoint y: 313, endPoint x: 488, endPoint y: 313, distance: 8.6
click at [488, 313] on div at bounding box center [492, 311] width 27 height 27
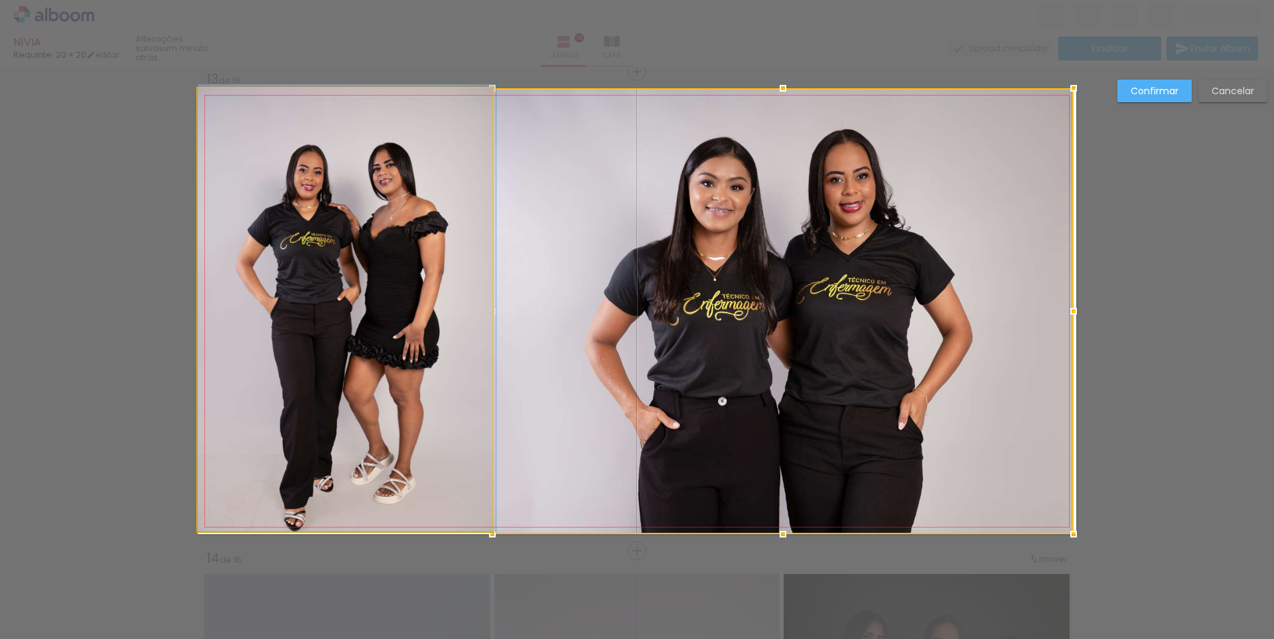
click at [367, 366] on quentale-photo at bounding box center [345, 309] width 295 height 443
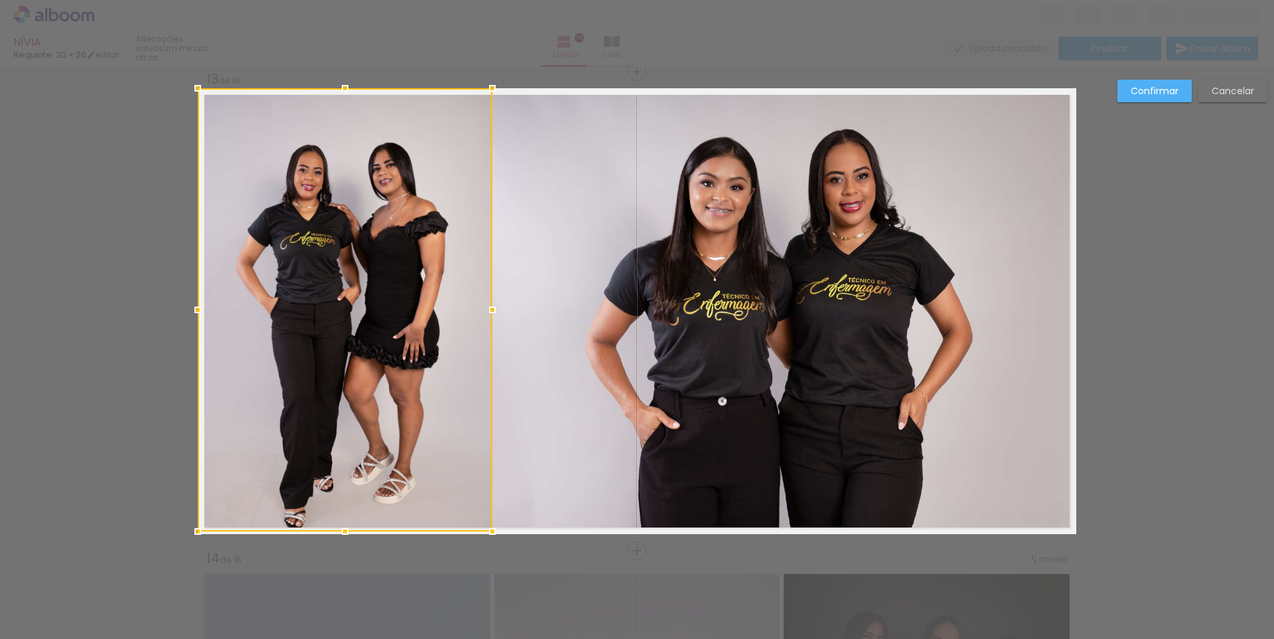
drag, startPoint x: 358, startPoint y: 370, endPoint x: 352, endPoint y: 319, distance: 50.8
click at [352, 319] on div at bounding box center [345, 309] width 295 height 443
click at [257, 191] on div at bounding box center [345, 309] width 295 height 443
click at [0, 0] on slot "Confirmar" at bounding box center [0, 0] width 0 height 0
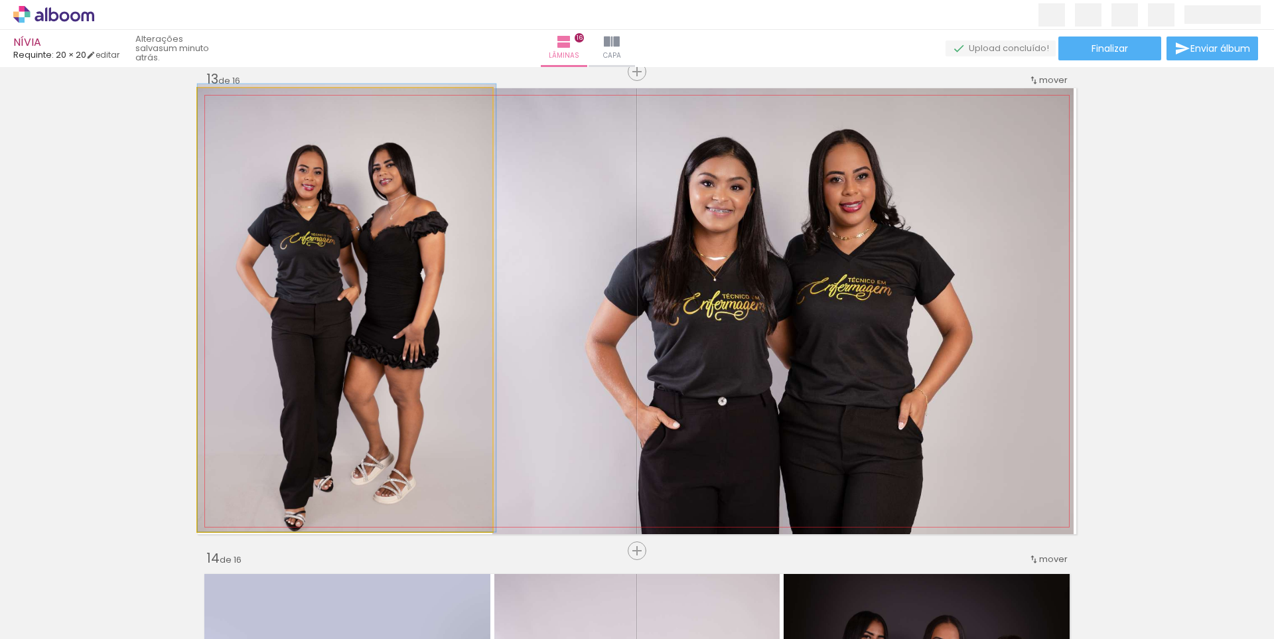
click at [391, 210] on quentale-photo at bounding box center [345, 309] width 295 height 443
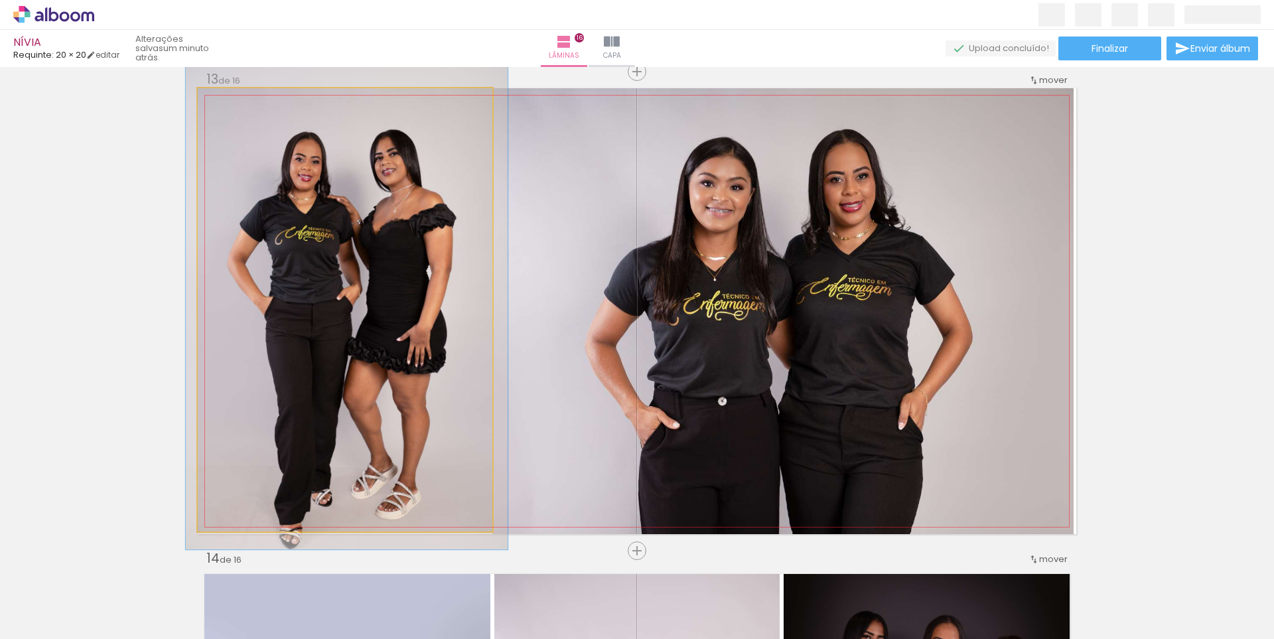
type paper-slider "109"
click at [231, 108] on div at bounding box center [233, 102] width 21 height 21
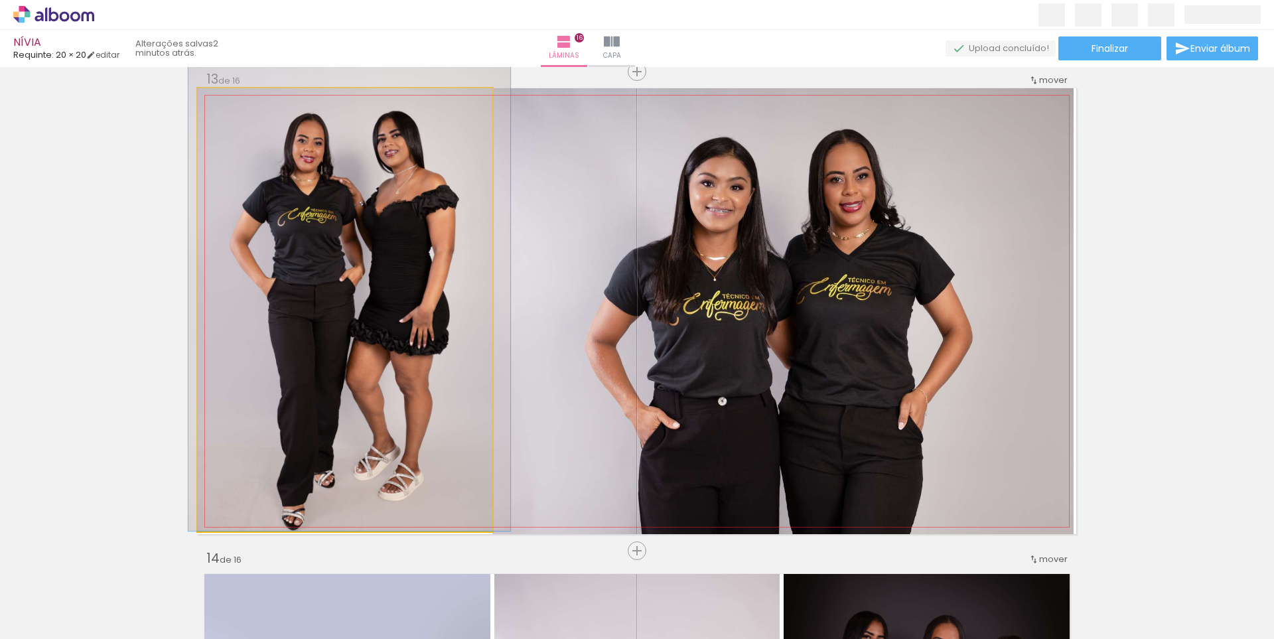
drag, startPoint x: 289, startPoint y: 218, endPoint x: 291, endPoint y: 189, distance: 28.7
click at [356, 226] on quentale-photo at bounding box center [345, 309] width 295 height 443
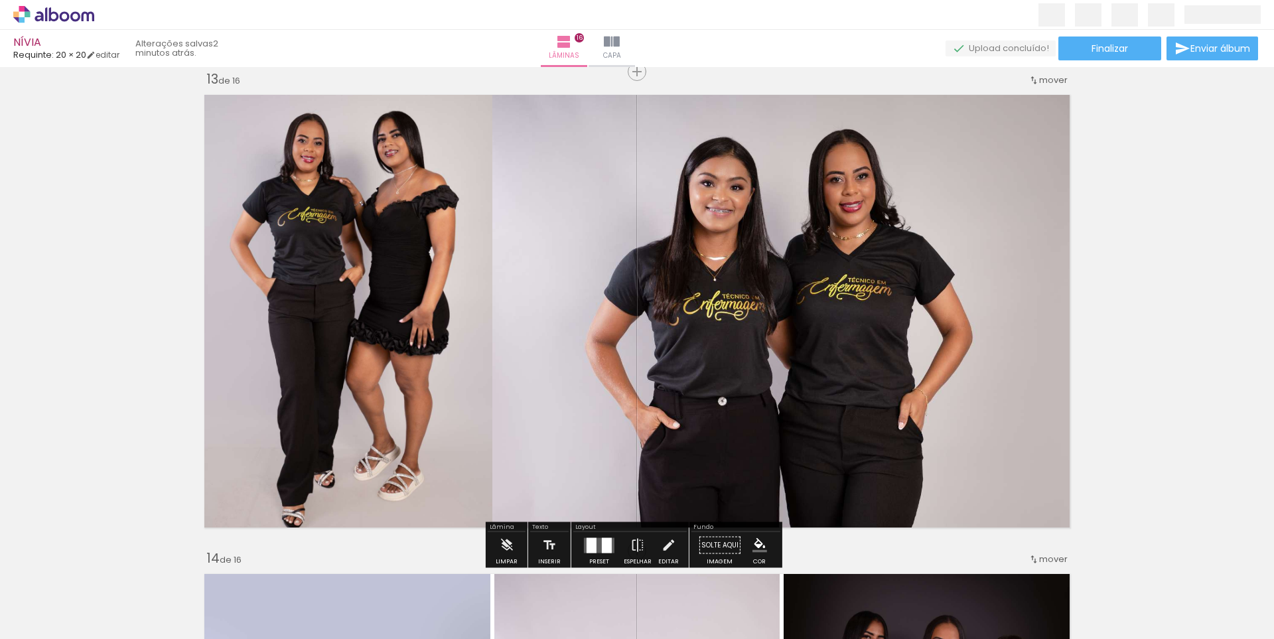
drag, startPoint x: 1212, startPoint y: 230, endPoint x: 1156, endPoint y: 117, distance: 125.8
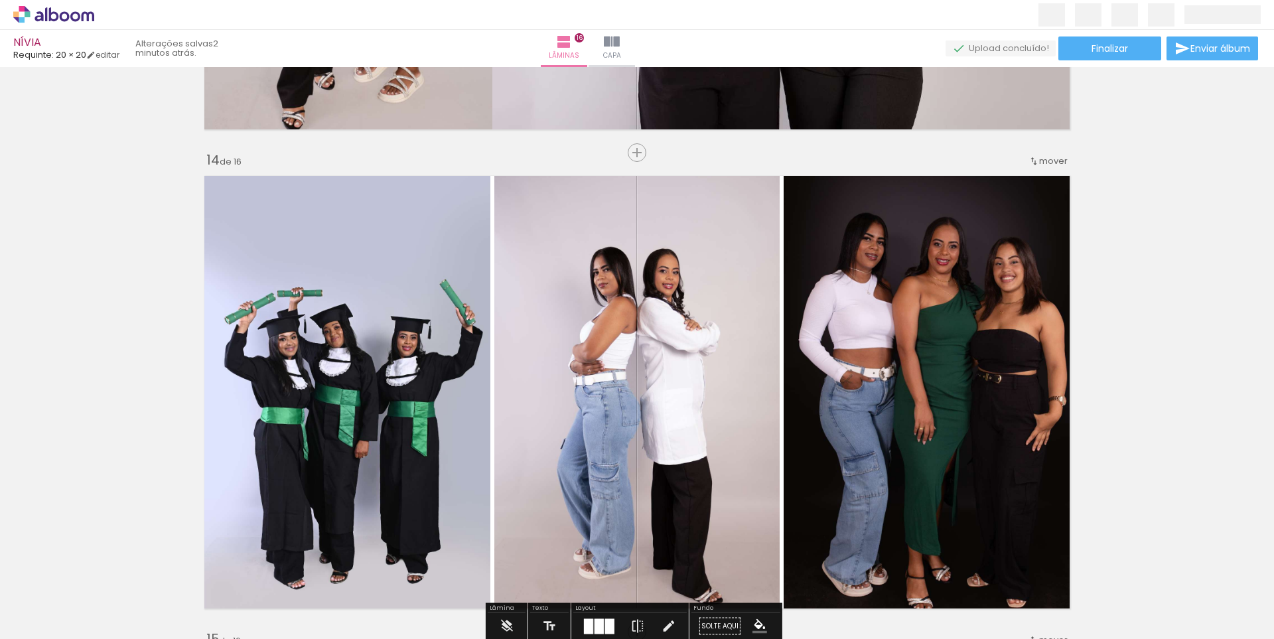
scroll to position [6231, 0]
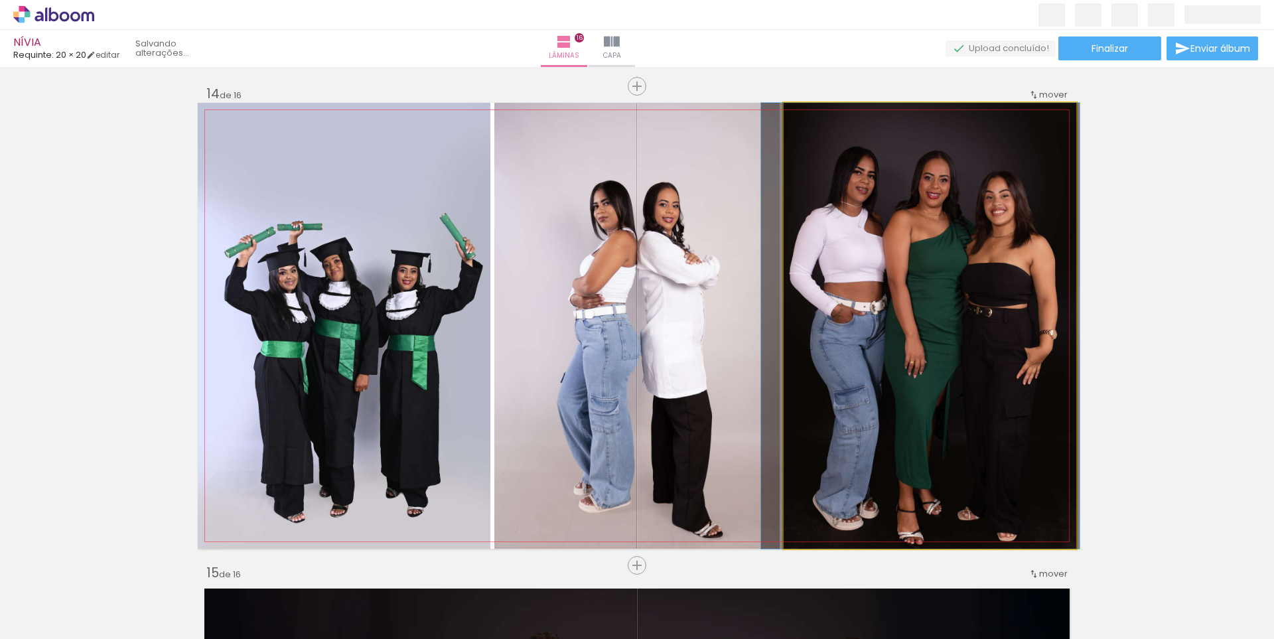
drag, startPoint x: 930, startPoint y: 303, endPoint x: 921, endPoint y: 300, distance: 9.7
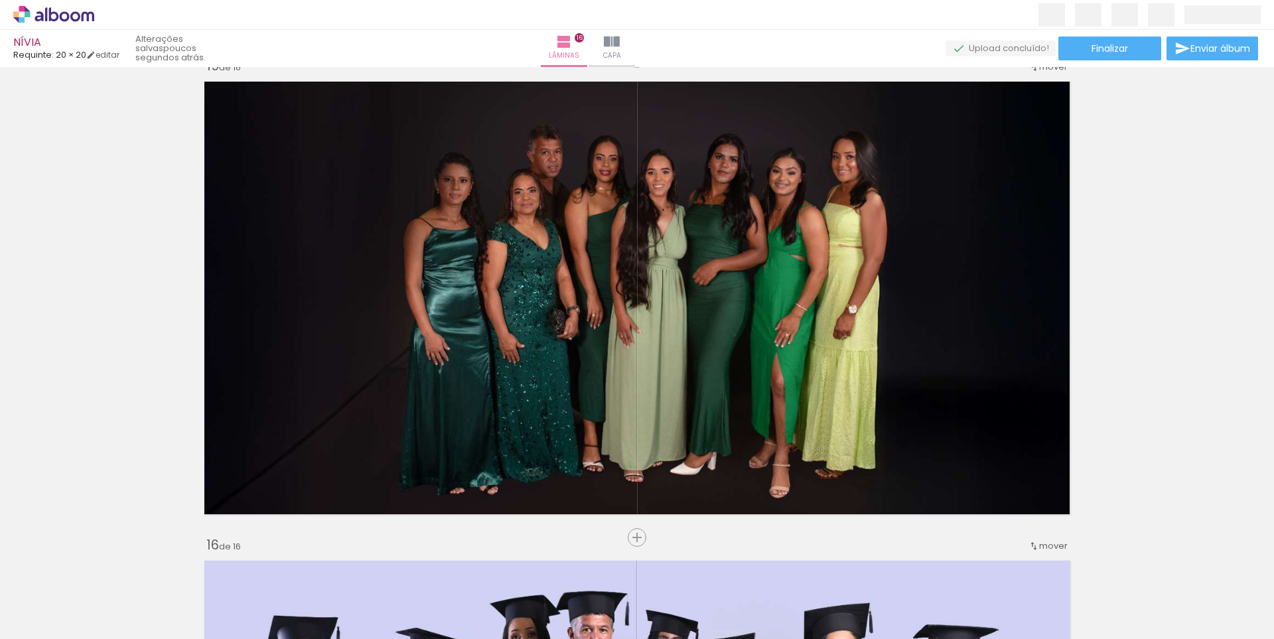
scroll to position [6712, 0]
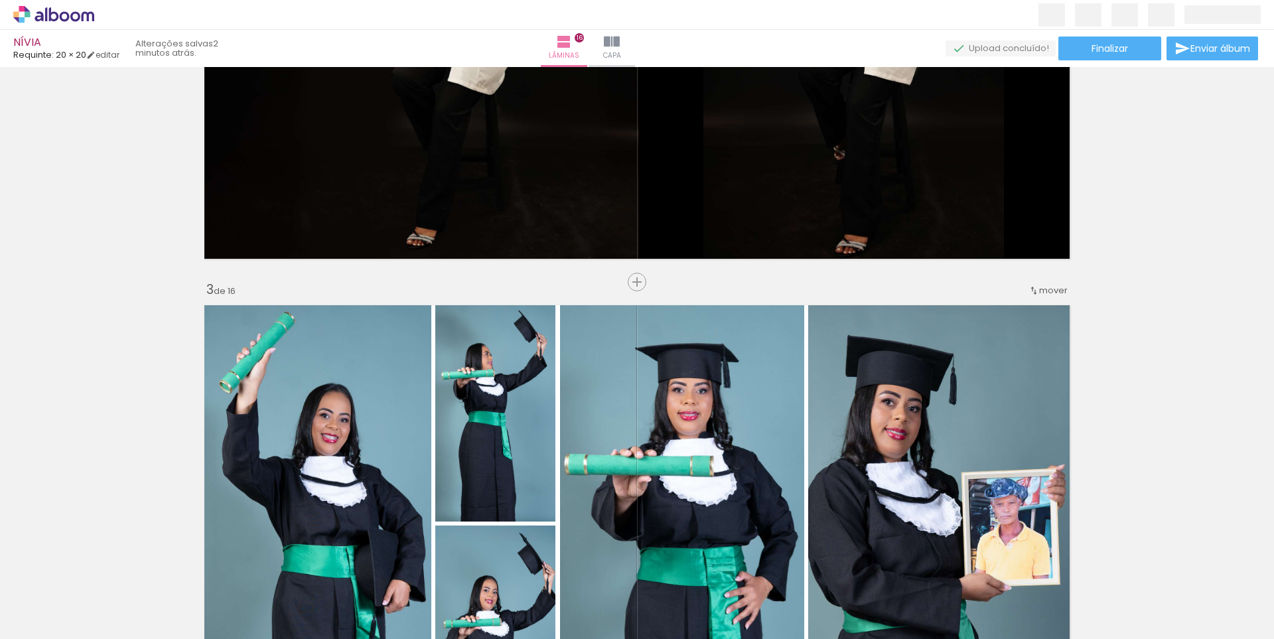
scroll to position [541, 0]
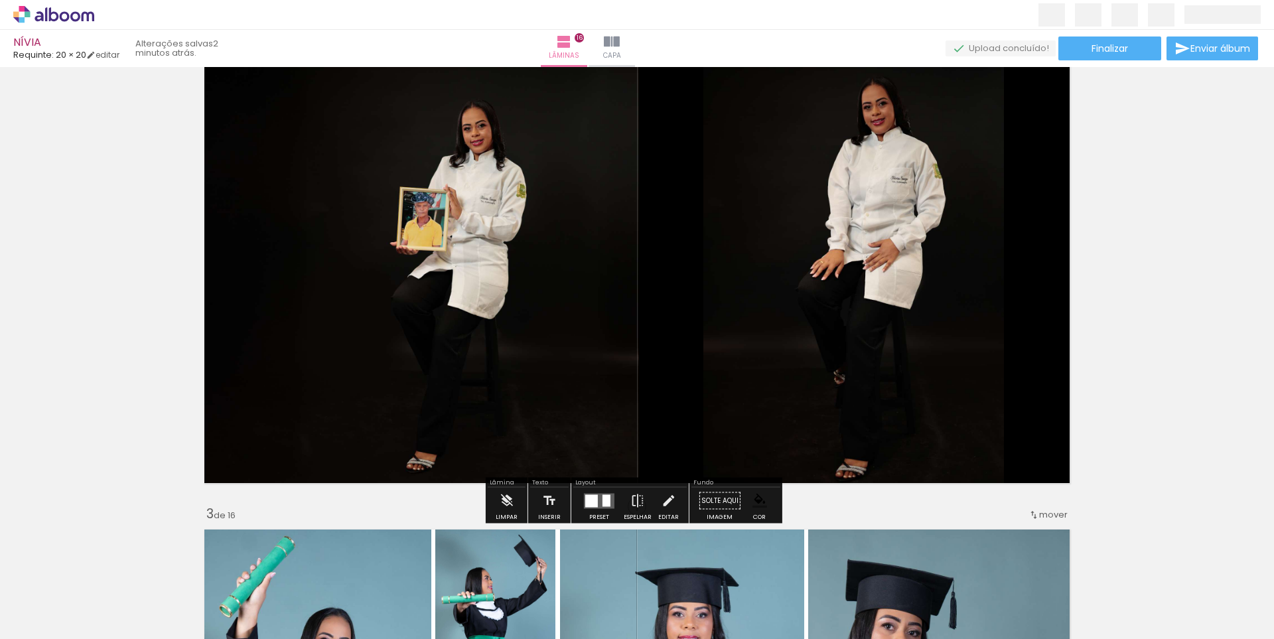
click at [620, 45] on iron-icon at bounding box center [612, 42] width 16 height 16
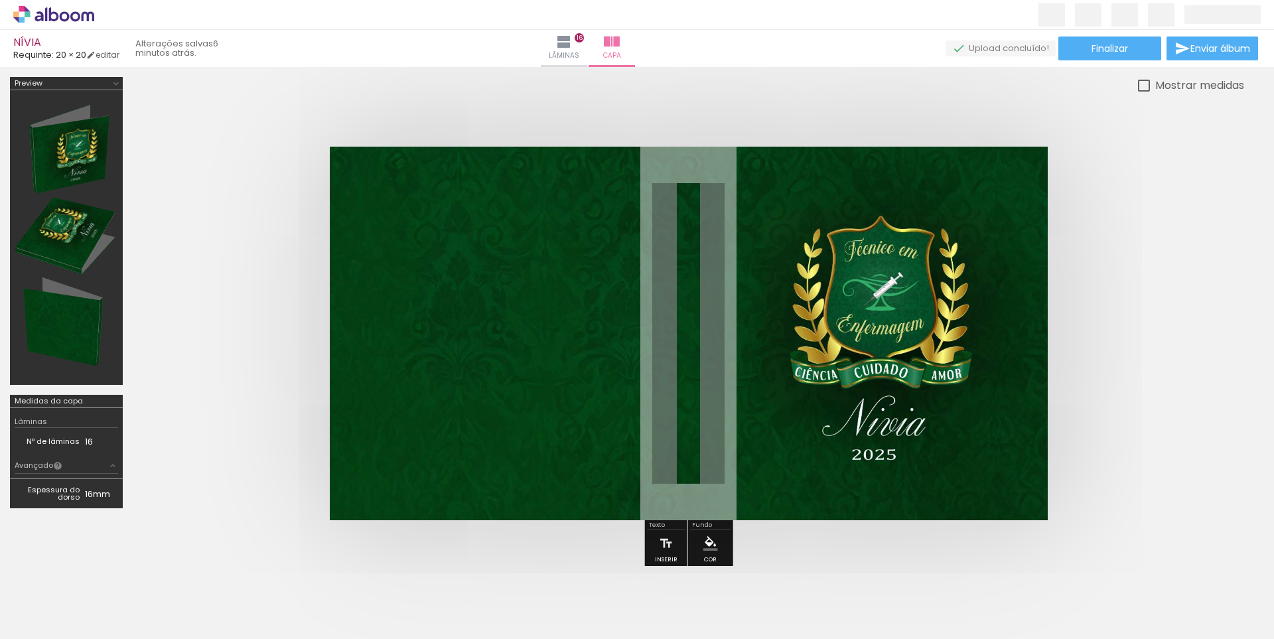
scroll to position [10119, 0]
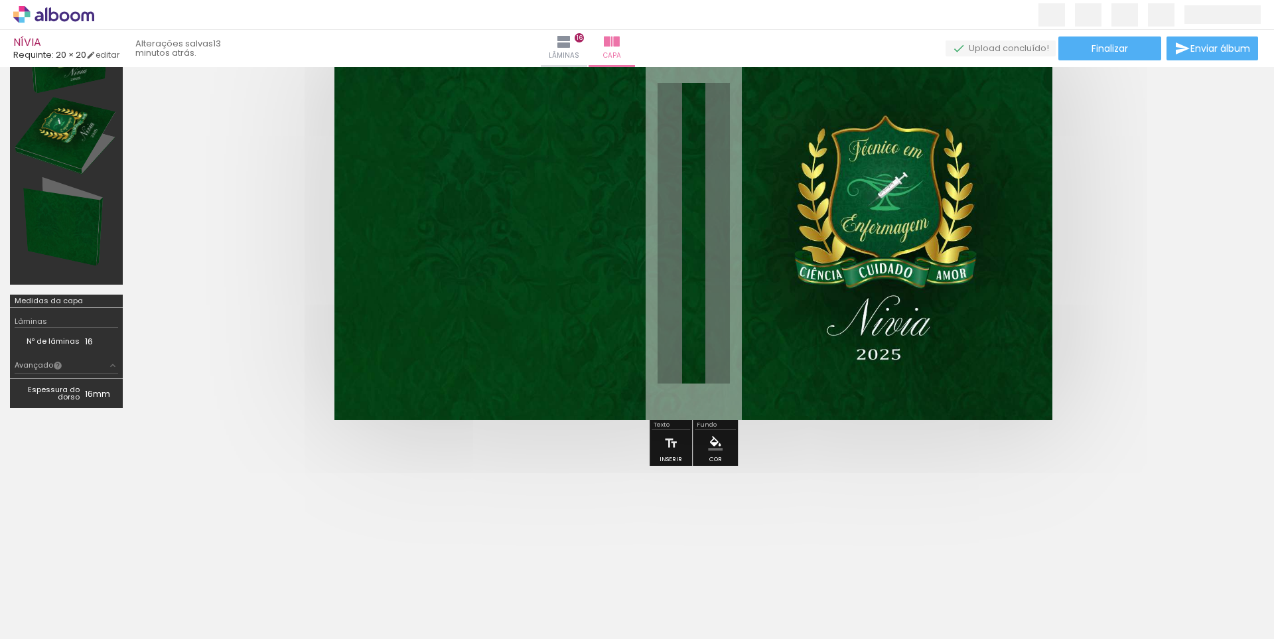
scroll to position [117, 0]
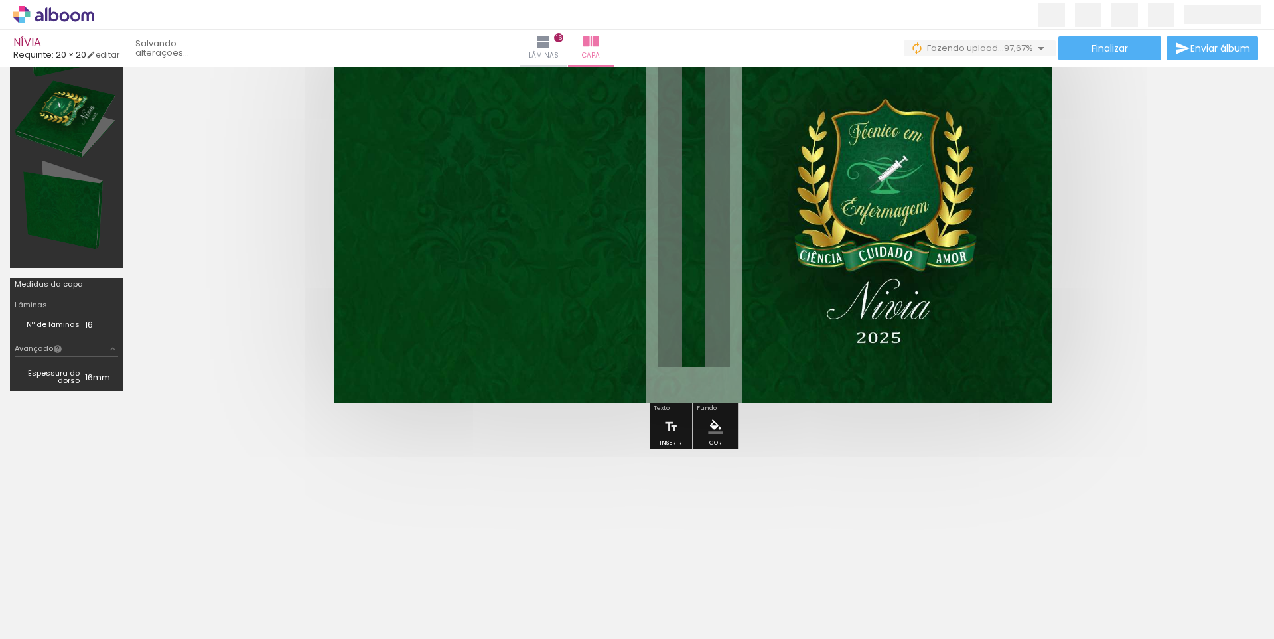
click at [492, 569] on quentale-thumb at bounding box center [504, 594] width 74 height 76
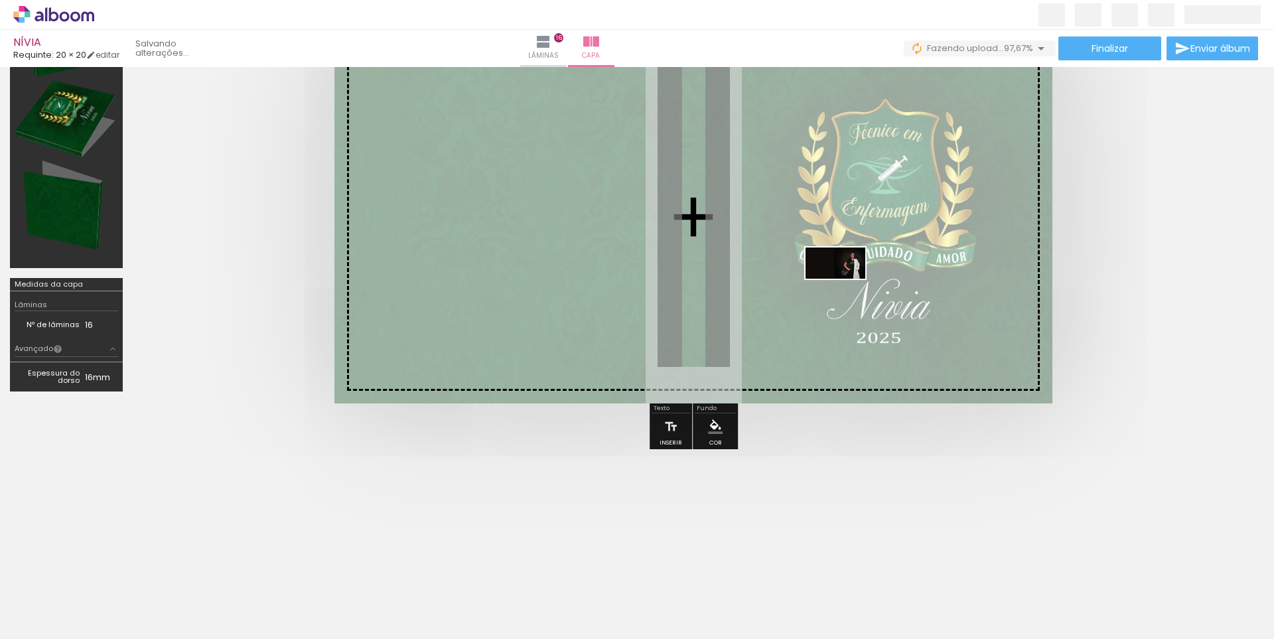
drag, startPoint x: 1213, startPoint y: 603, endPoint x: 845, endPoint y: 287, distance: 484.7
click at [498, 287] on quentale-workspace at bounding box center [637, 319] width 1274 height 639
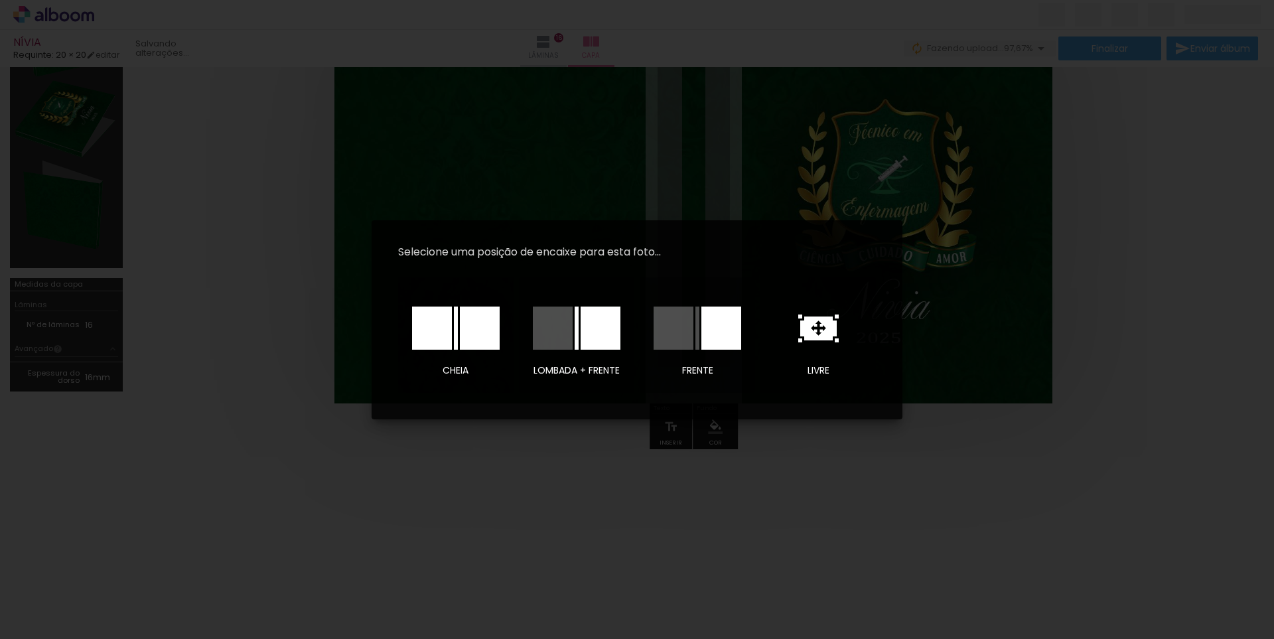
click at [469, 333] on div at bounding box center [480, 328] width 40 height 43
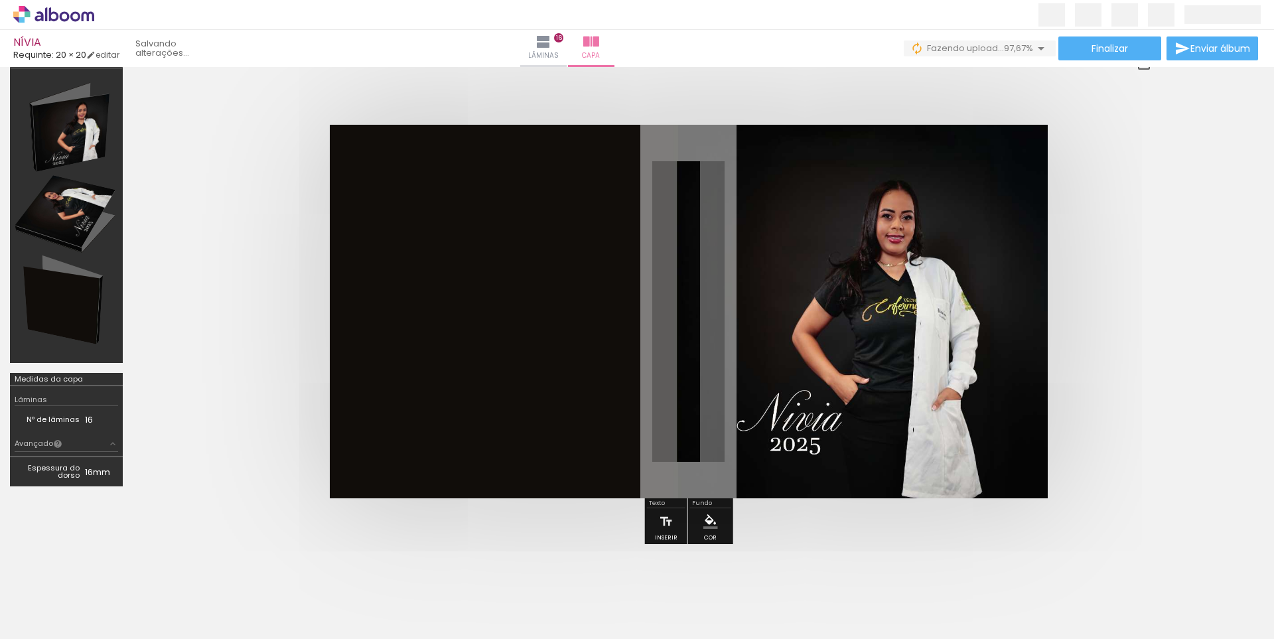
scroll to position [0, 0]
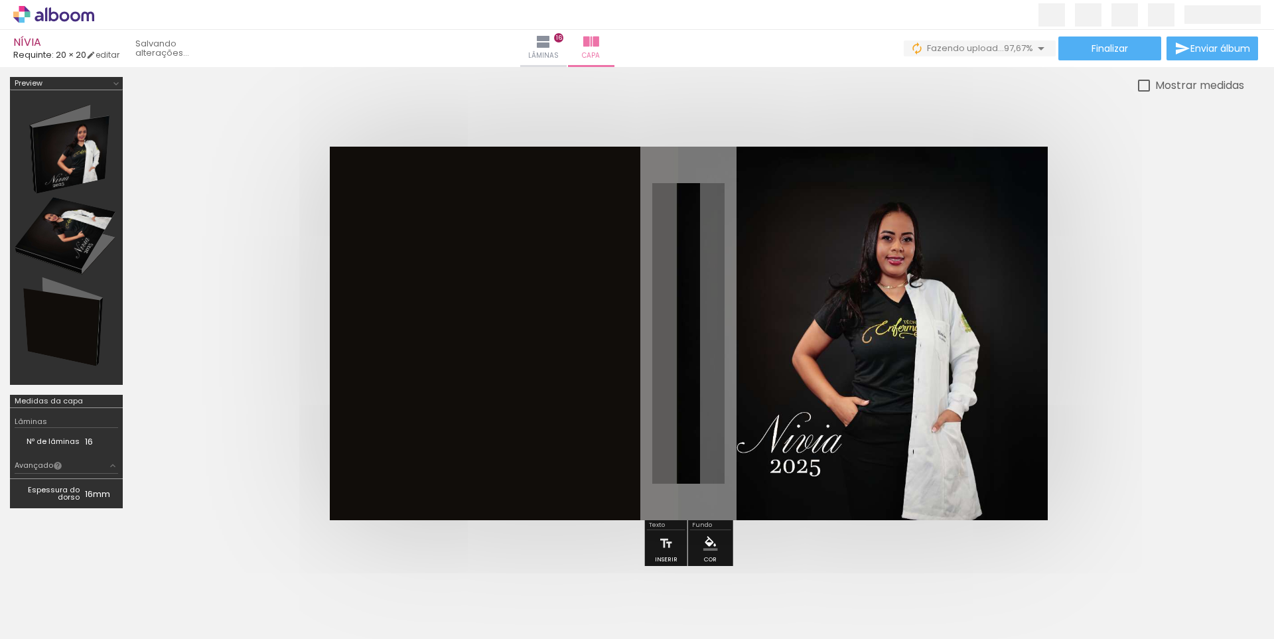
click at [498, 338] on quentale-cover at bounding box center [688, 334] width 1005 height 374
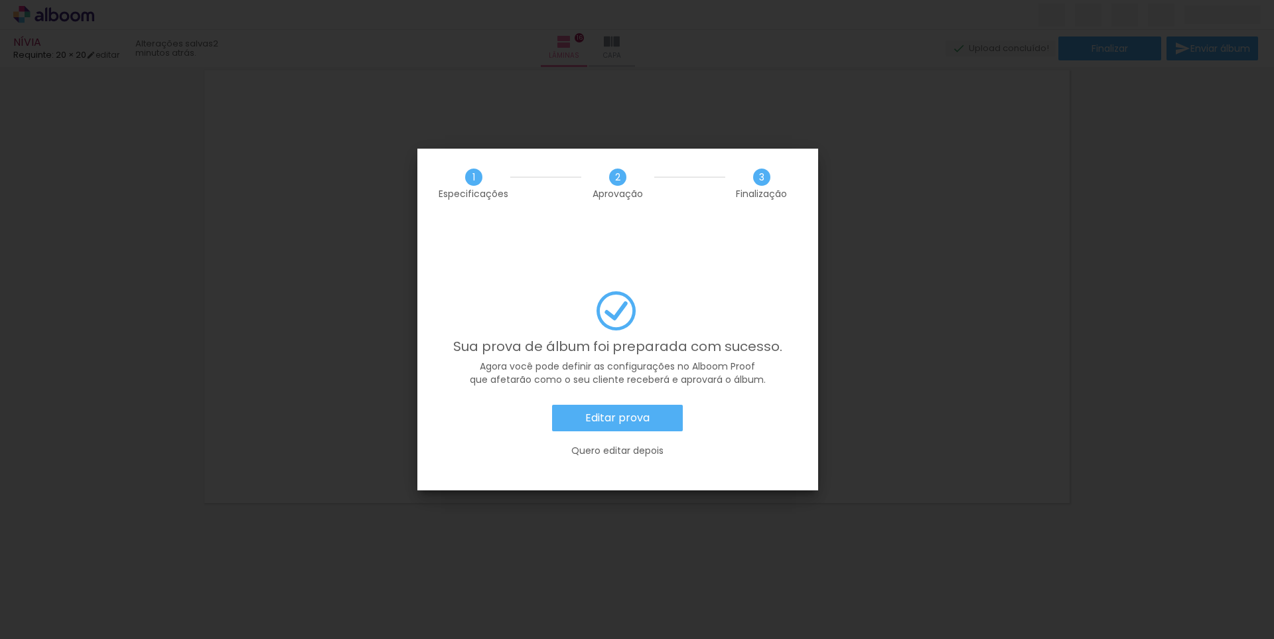
click at [948, 177] on iron-overlay-backdrop at bounding box center [637, 319] width 1274 height 639
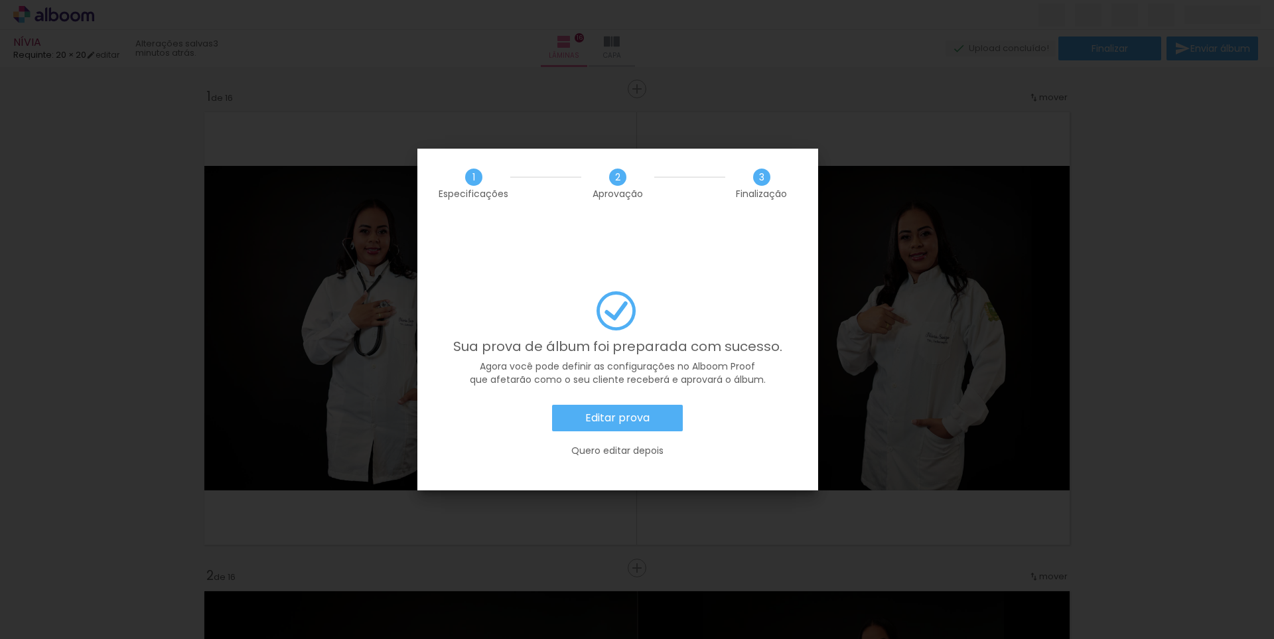
scroll to position [0, 2034]
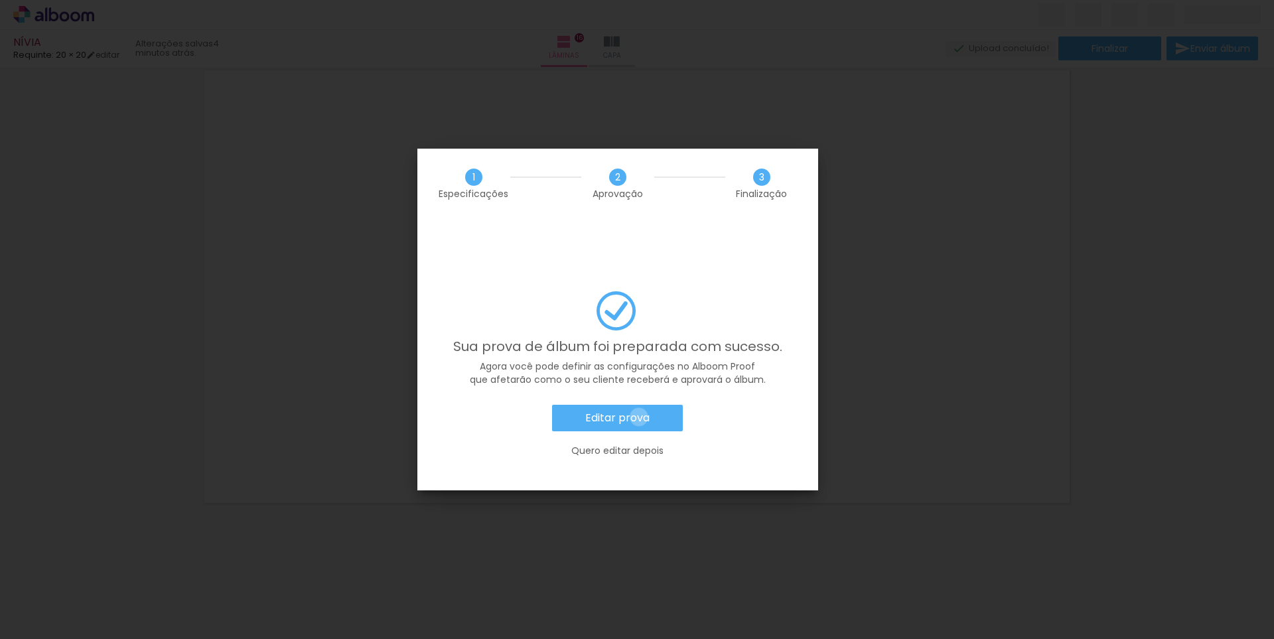
click at [0, 0] on slot "Editar prova" at bounding box center [0, 0] width 0 height 0
